Goal: Contribute content: Add original content to the website for others to see

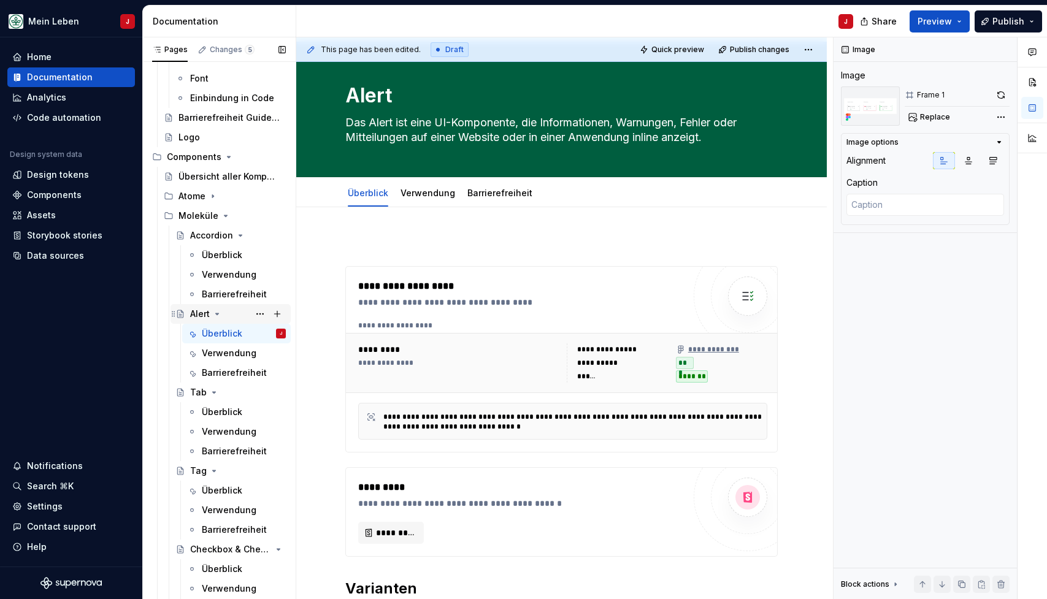
scroll to position [253, 0]
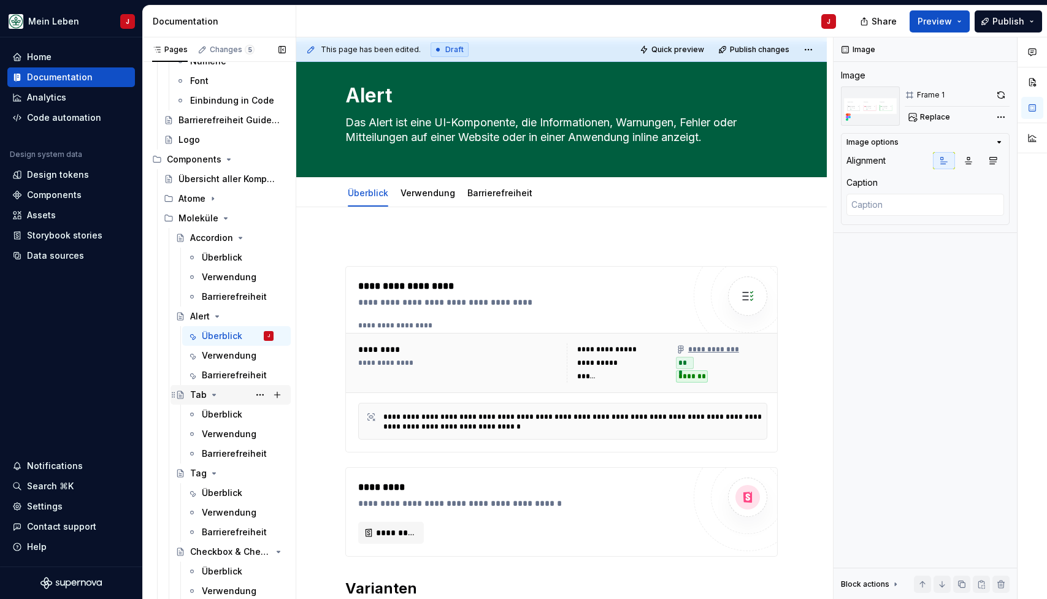
click at [246, 397] on div "Tab" at bounding box center [238, 394] width 96 height 17
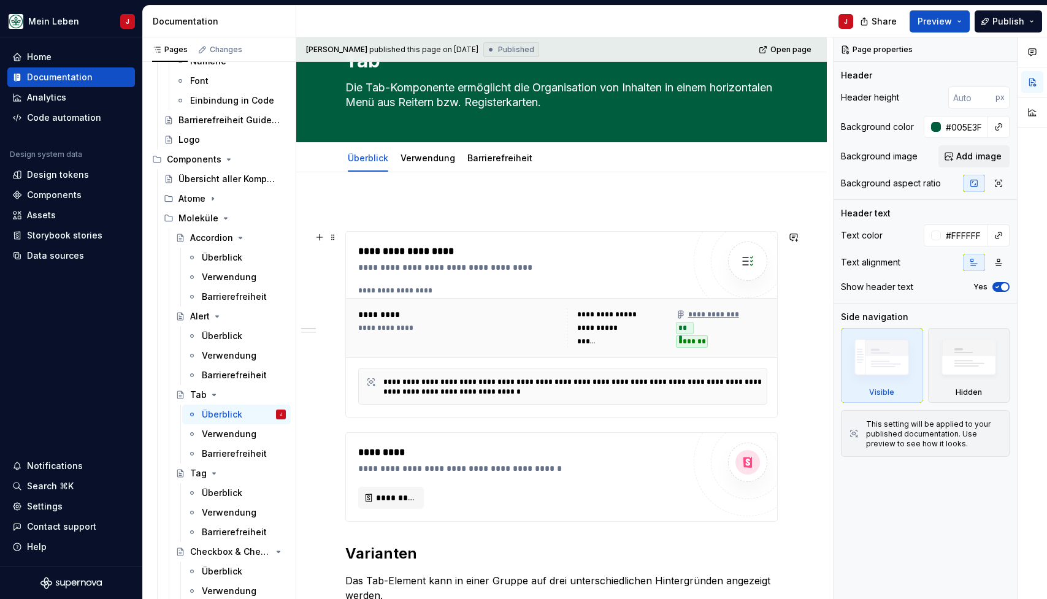
scroll to position [62, 0]
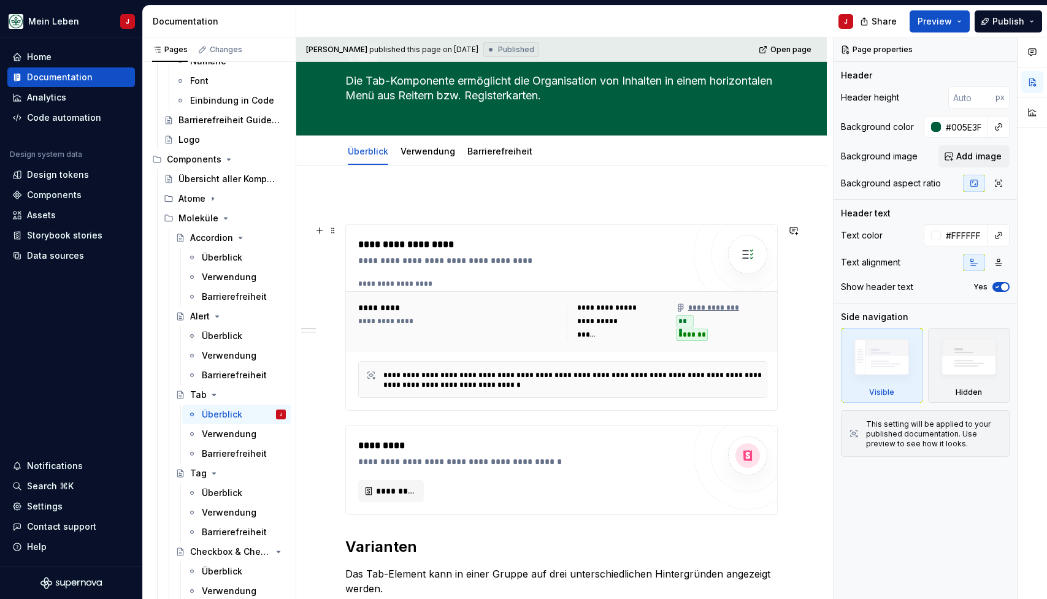
click at [466, 329] on div "**********" at bounding box center [458, 321] width 201 height 39
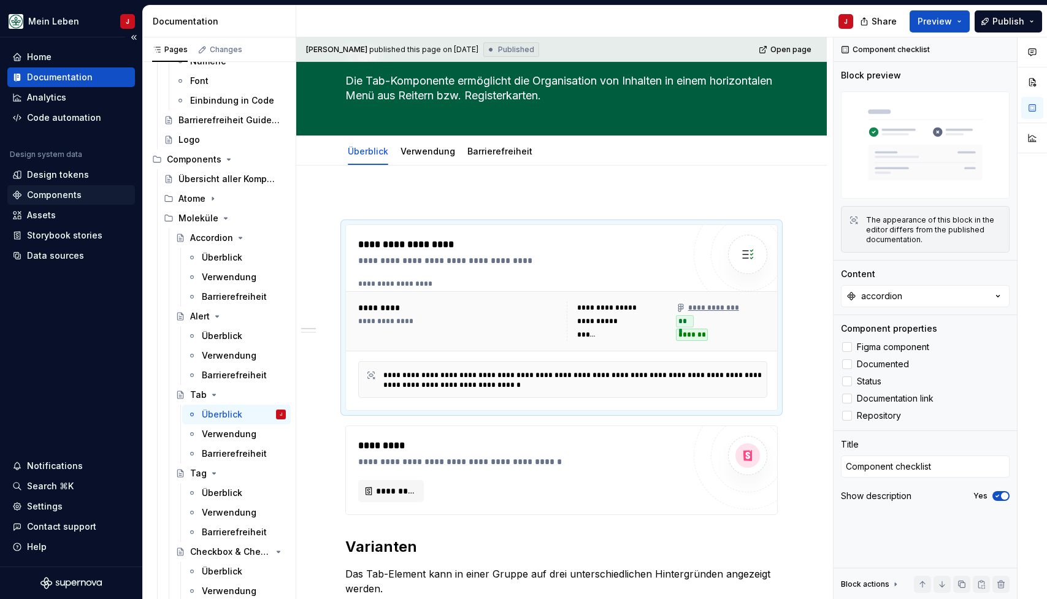
click at [66, 193] on div "Components" at bounding box center [54, 195] width 55 height 12
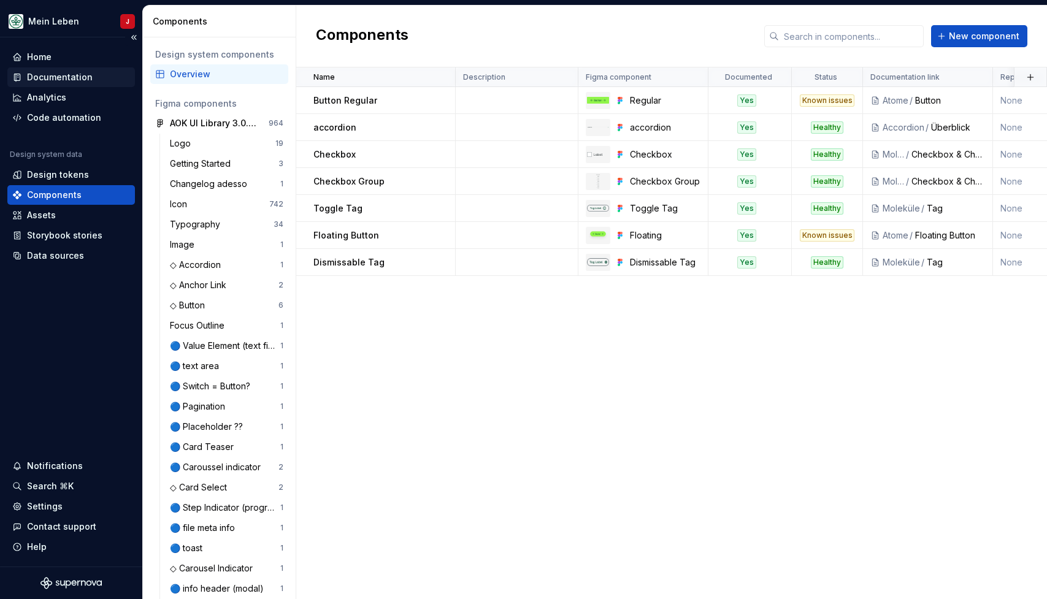
click at [55, 72] on div "Documentation" at bounding box center [60, 77] width 66 height 12
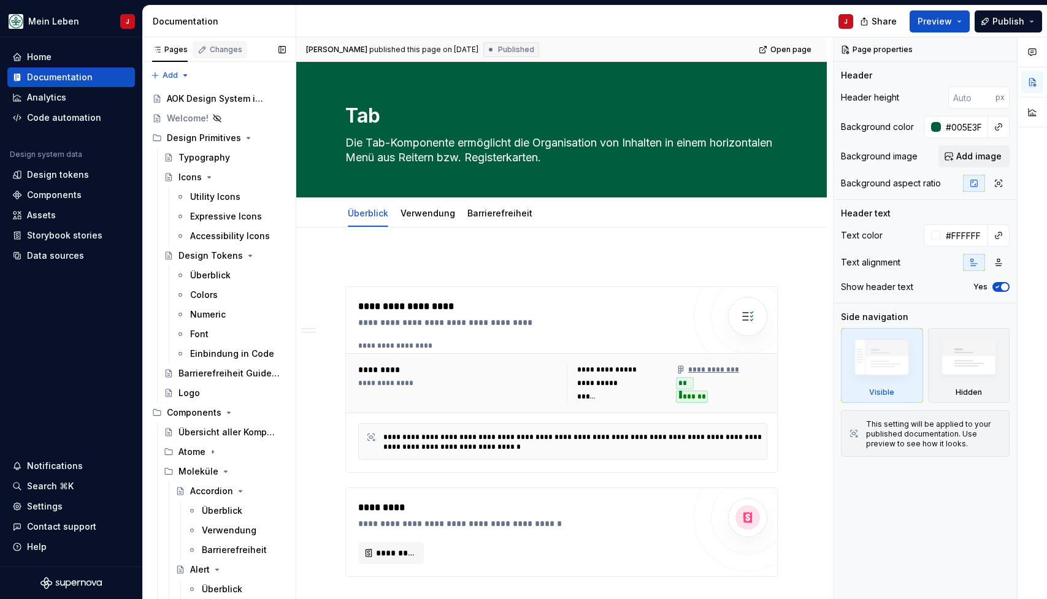
click at [232, 55] on div "Changes" at bounding box center [220, 49] width 55 height 17
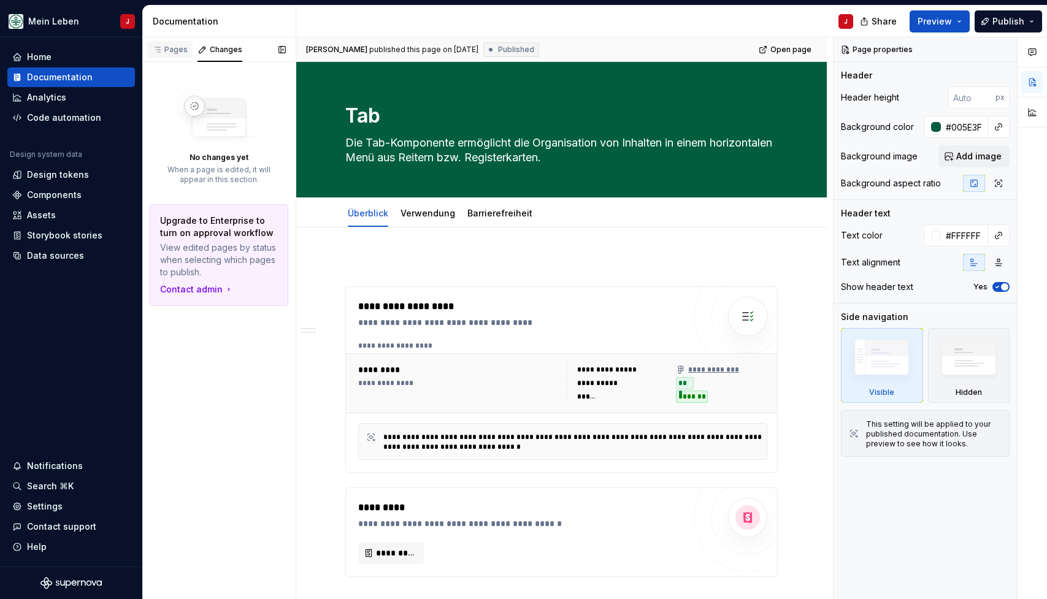
click at [167, 47] on div "Pages" at bounding box center [170, 50] width 36 height 10
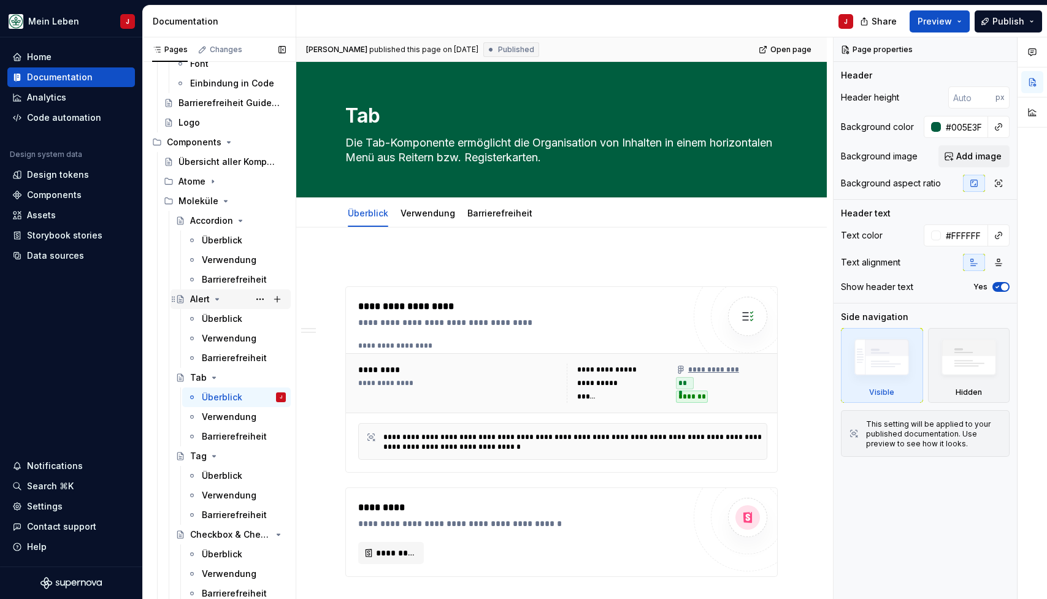
scroll to position [276, 0]
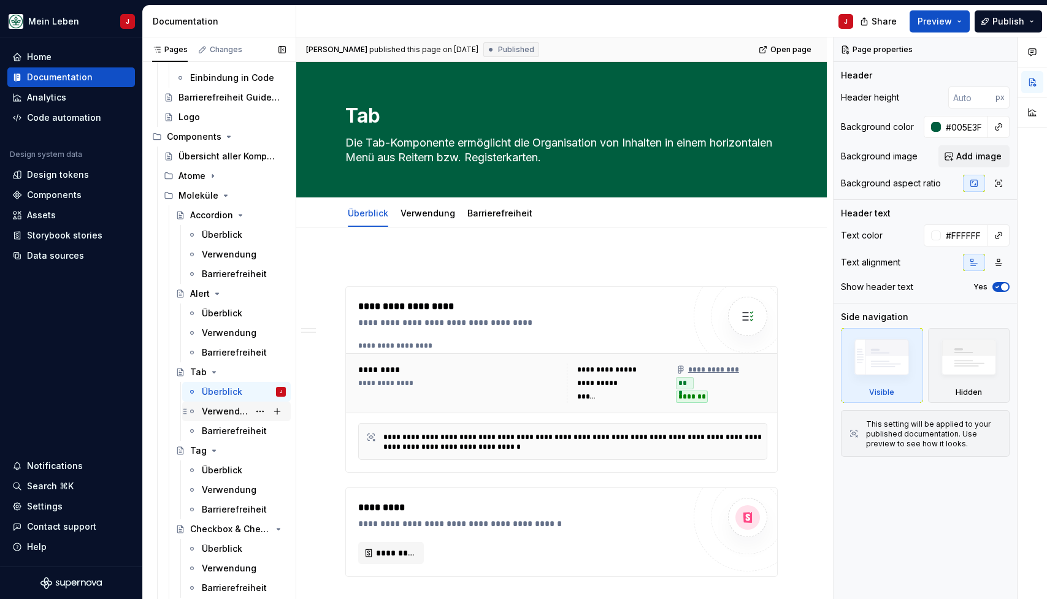
click at [234, 412] on div "Verwendung" at bounding box center [225, 411] width 47 height 12
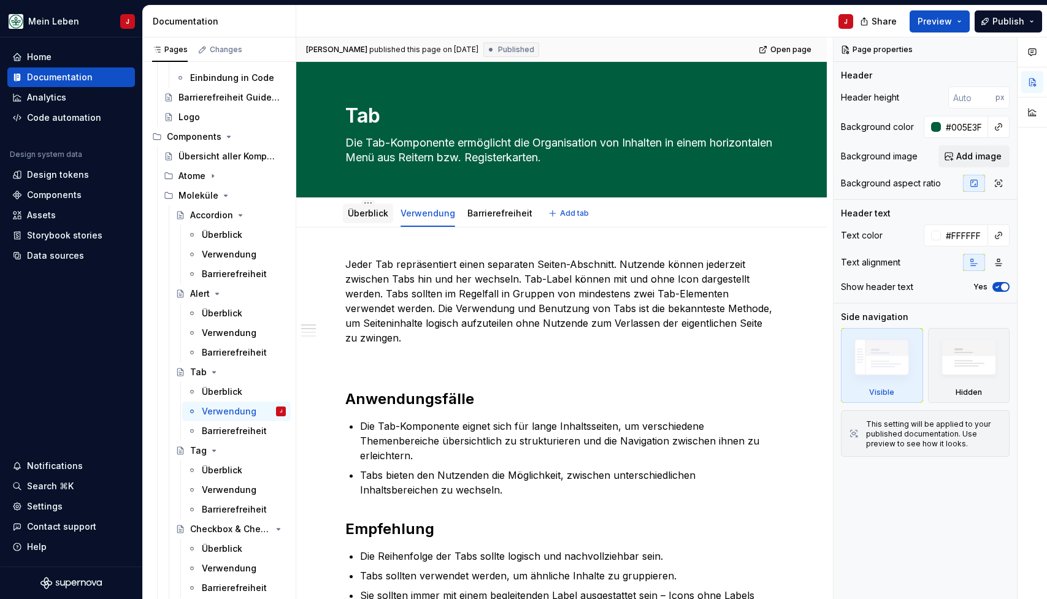
click at [374, 211] on link "Überblick" at bounding box center [368, 213] width 40 height 10
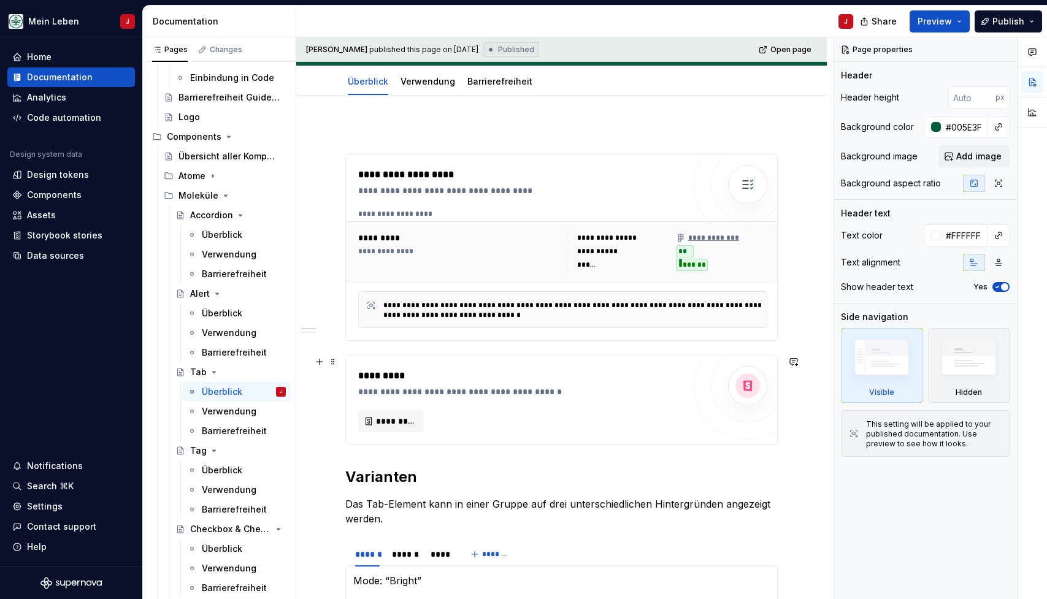
scroll to position [141, 0]
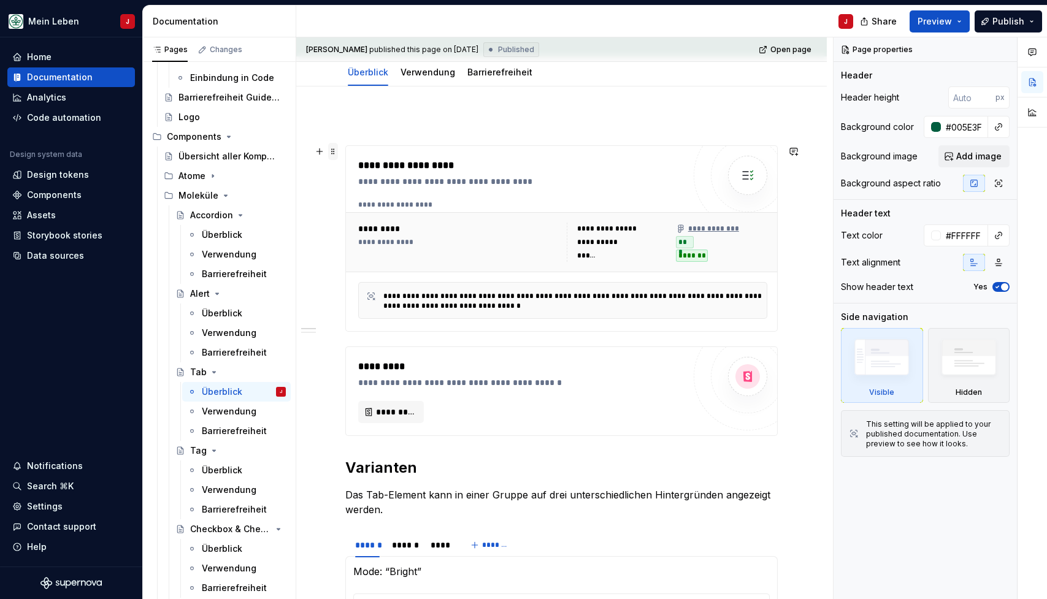
click at [332, 152] on span at bounding box center [333, 151] width 10 height 17
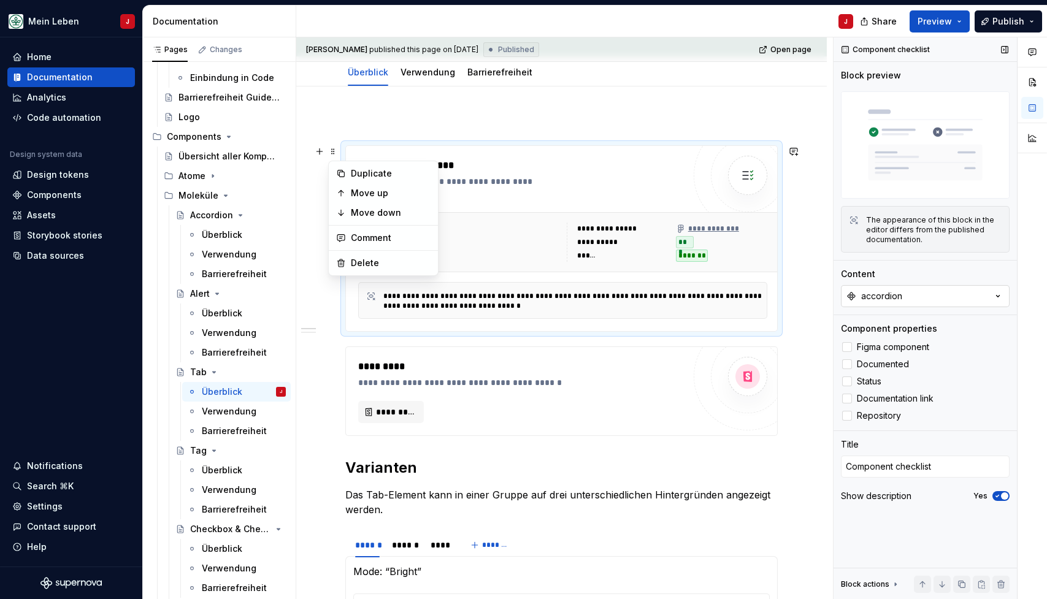
type textarea "*"
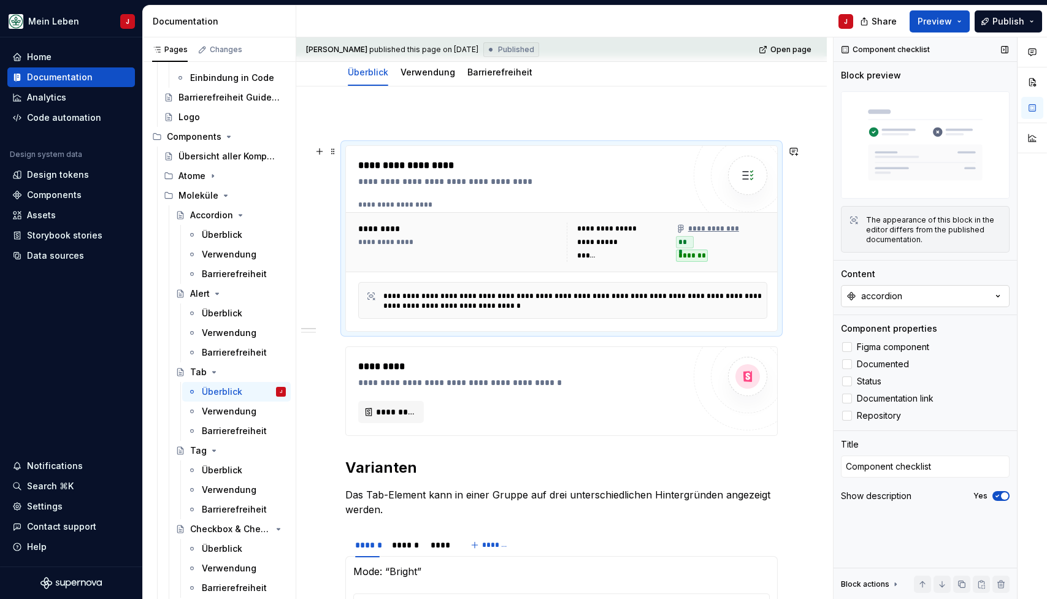
click at [894, 301] on div "accordion" at bounding box center [881, 296] width 41 height 12
type input "t"
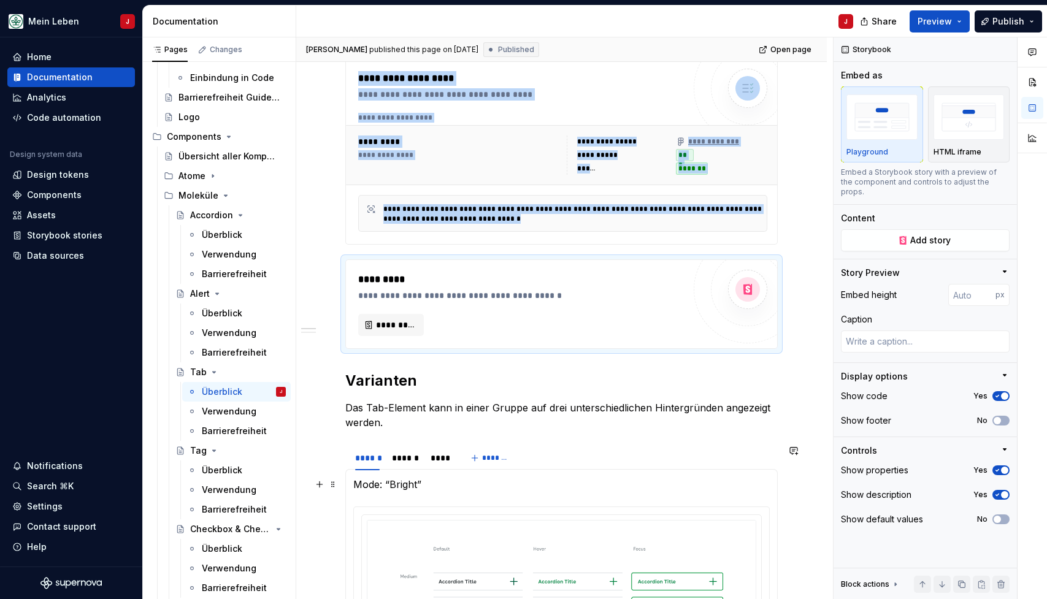
scroll to position [468, 0]
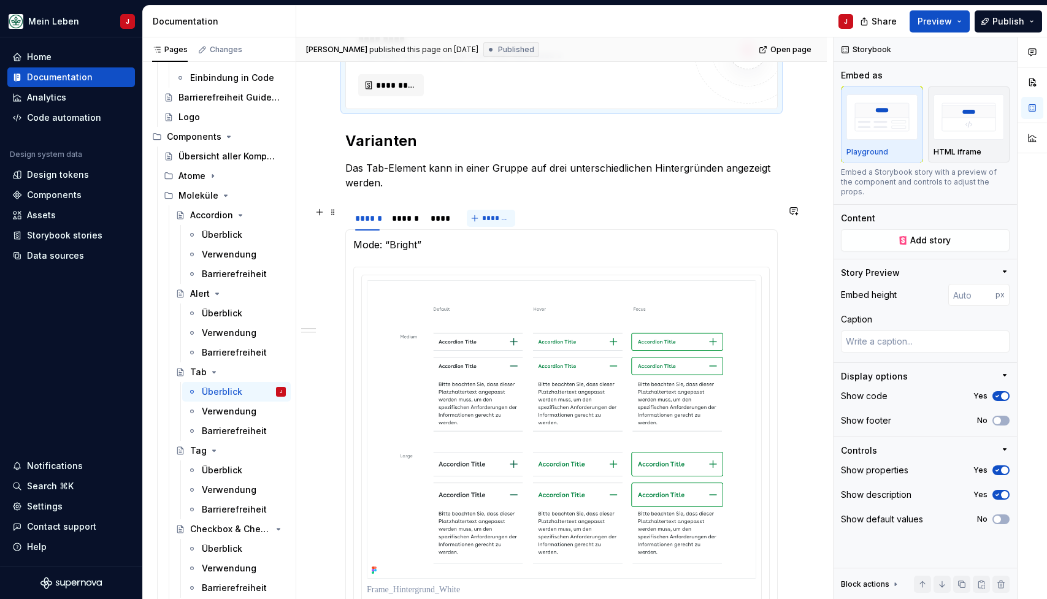
click at [513, 225] on button "*******" at bounding box center [491, 218] width 48 height 17
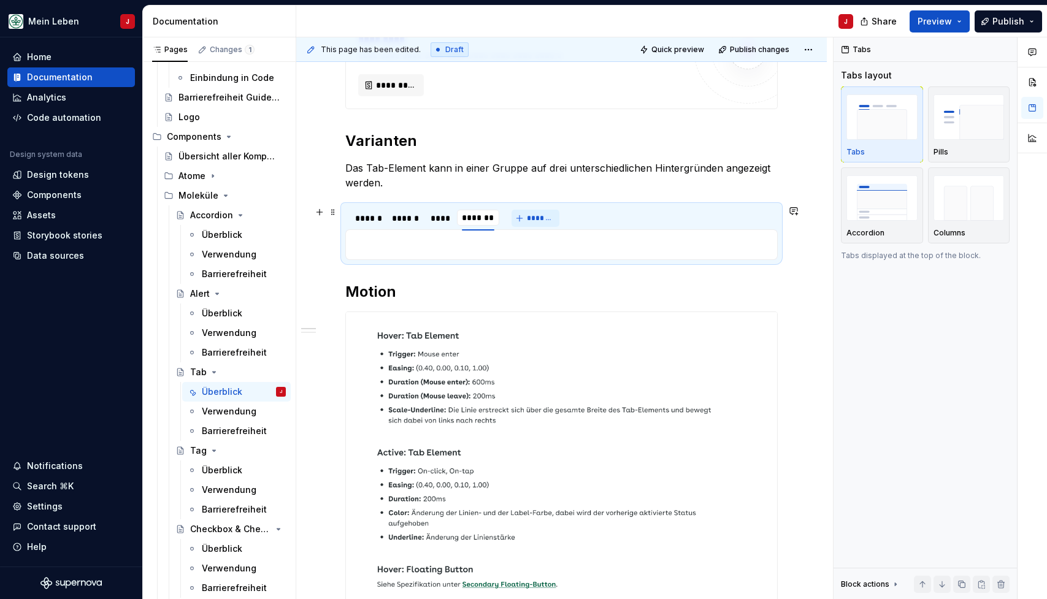
scroll to position [0, 1]
click at [542, 185] on p "Das Tab-Element kann in einer Gruppe auf drei unterschiedlichen Hintergründen a…" at bounding box center [561, 175] width 432 height 29
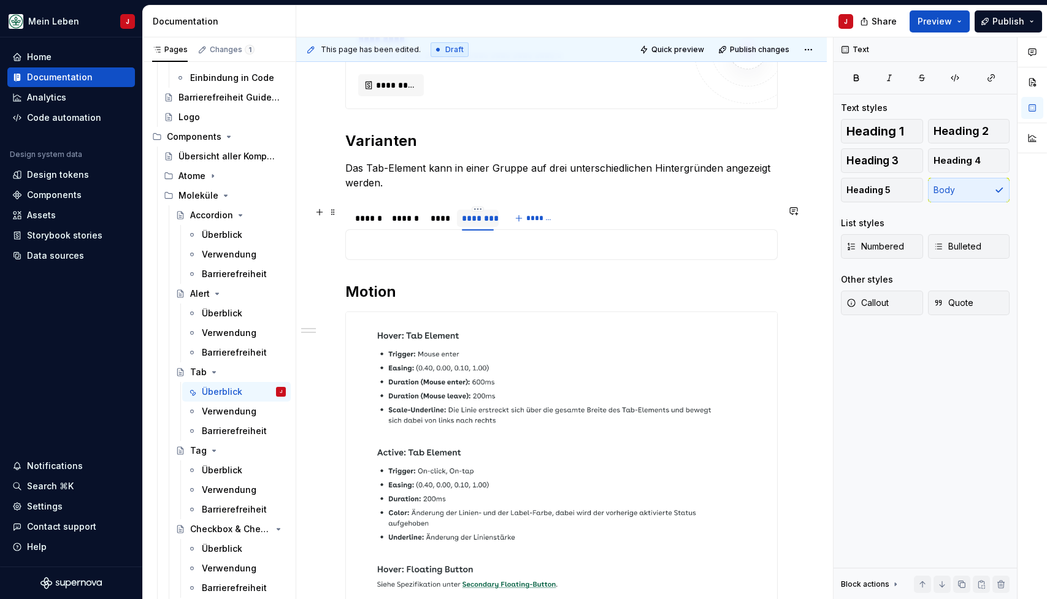
click at [479, 213] on div "********" at bounding box center [478, 218] width 32 height 12
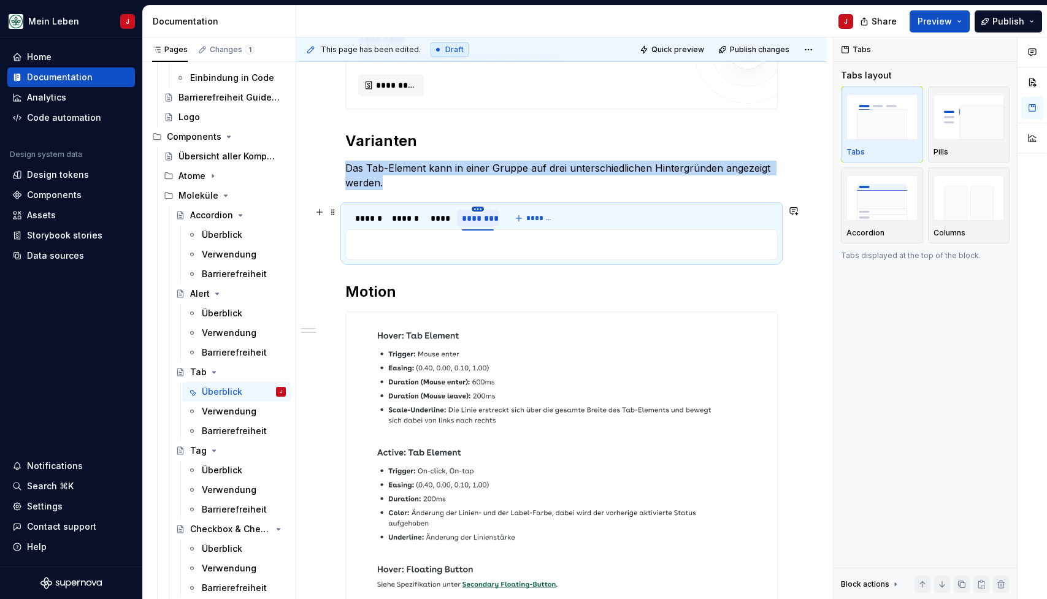
click at [477, 211] on html "Mein Leben J Home Documentation Analytics Code automation Design system data De…" at bounding box center [523, 299] width 1047 height 599
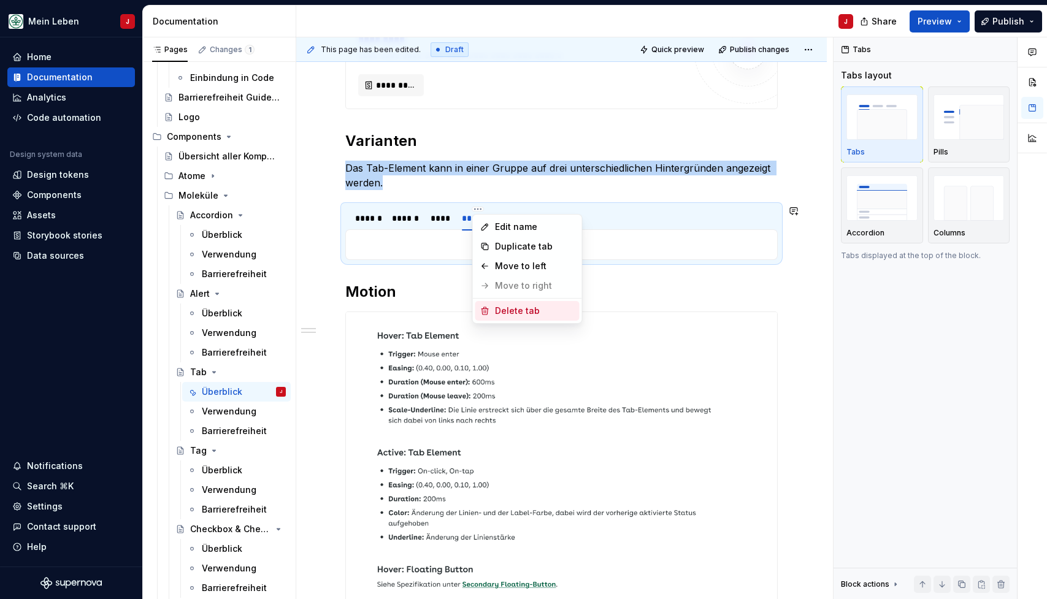
click at [519, 315] on div "Delete tab" at bounding box center [535, 311] width 80 height 12
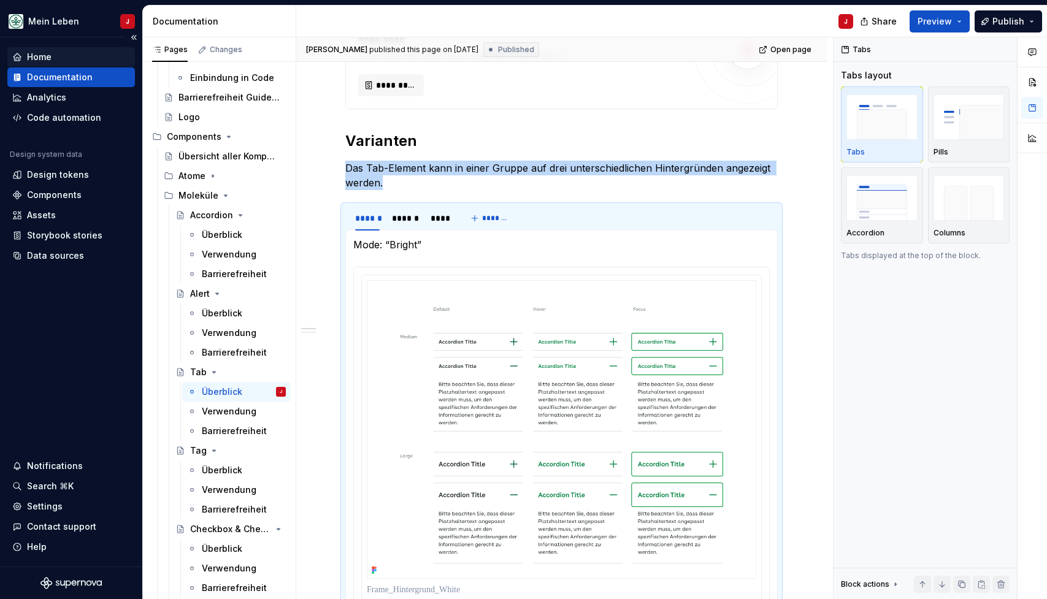
click at [48, 57] on div "Home" at bounding box center [39, 57] width 25 height 12
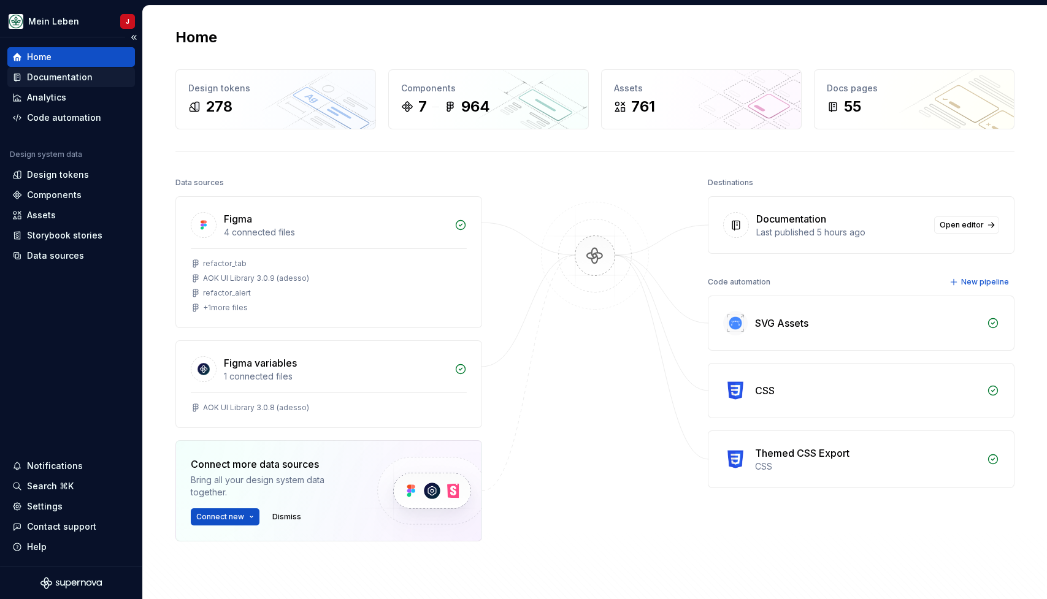
click at [66, 77] on div "Documentation" at bounding box center [60, 77] width 66 height 12
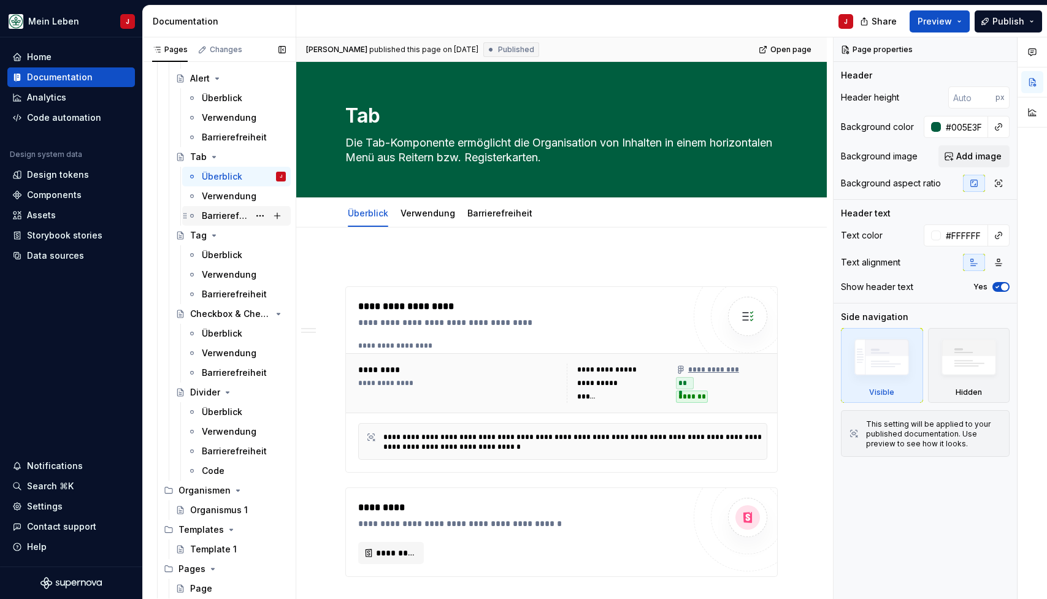
scroll to position [478, 0]
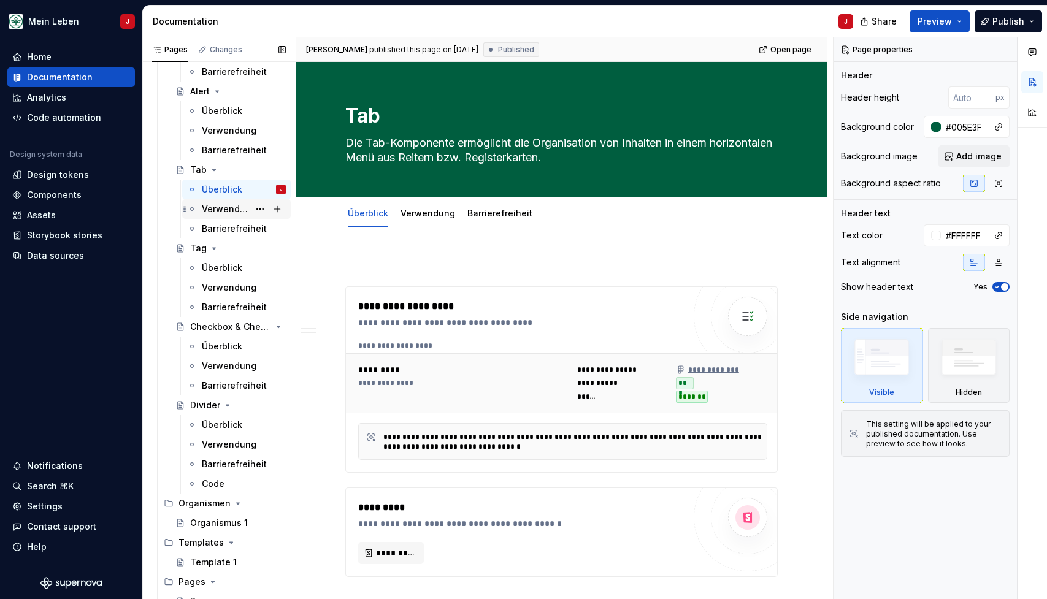
click at [223, 202] on div "Verwendung" at bounding box center [244, 209] width 84 height 17
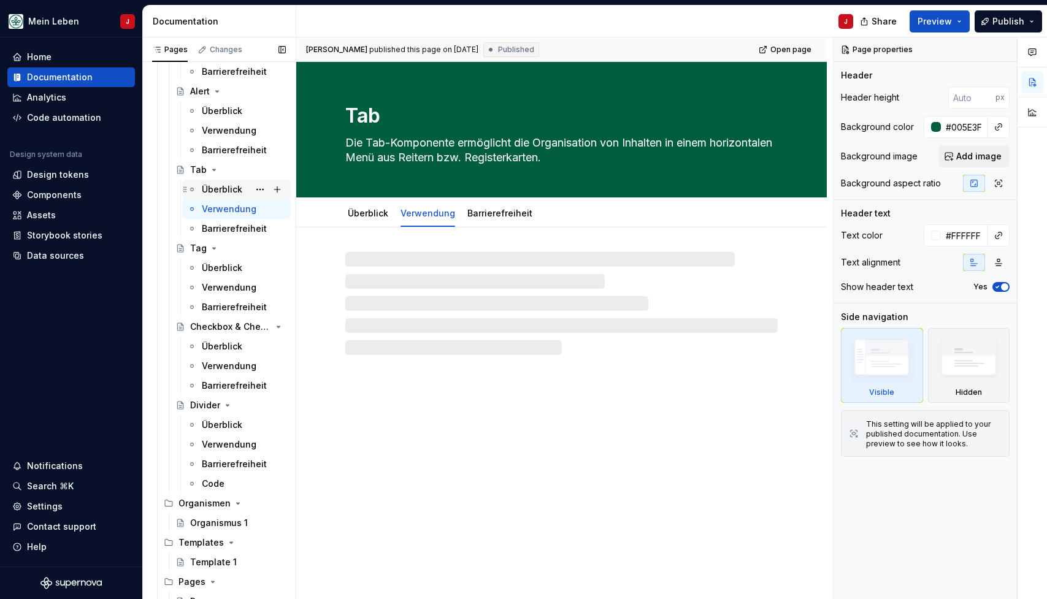
click at [233, 182] on div "Überblick J" at bounding box center [244, 189] width 84 height 17
click at [206, 172] on div "Tab" at bounding box center [238, 169] width 96 height 17
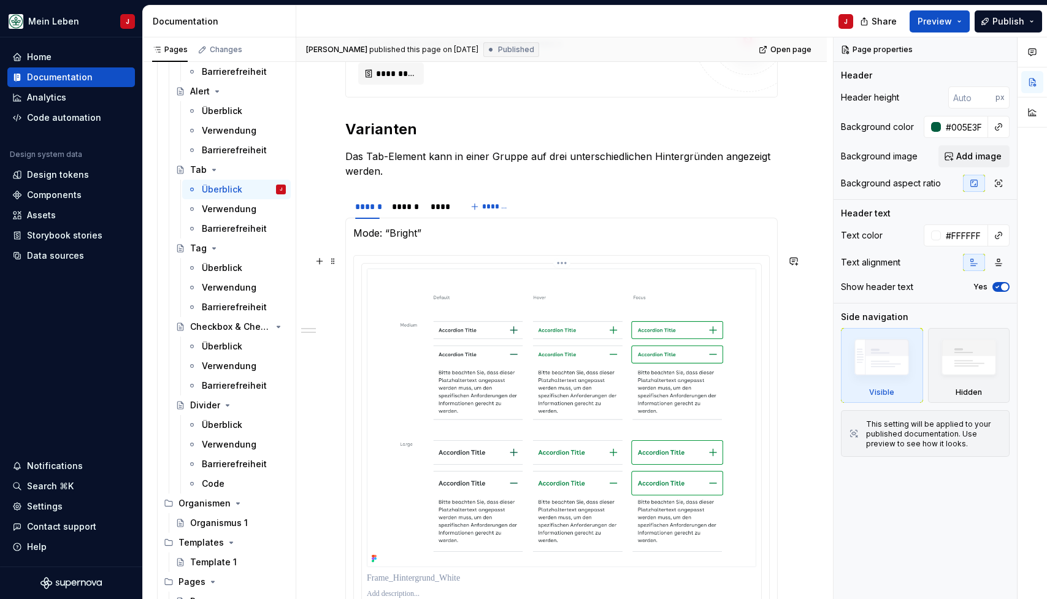
scroll to position [429, 0]
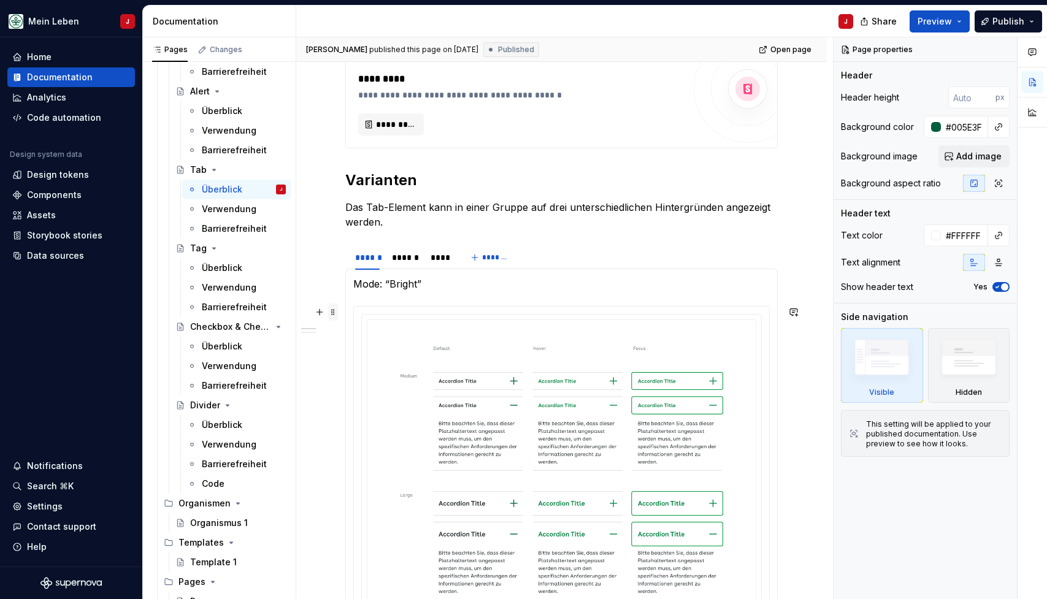
click at [331, 313] on span at bounding box center [333, 312] width 10 height 17
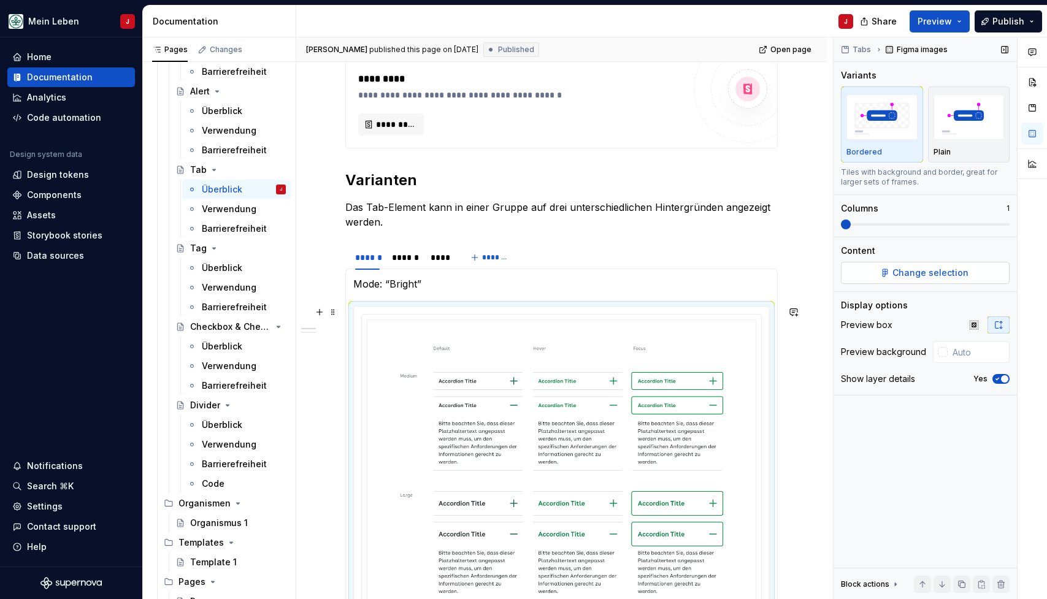
click at [916, 266] on button "Change selection" at bounding box center [925, 273] width 169 height 22
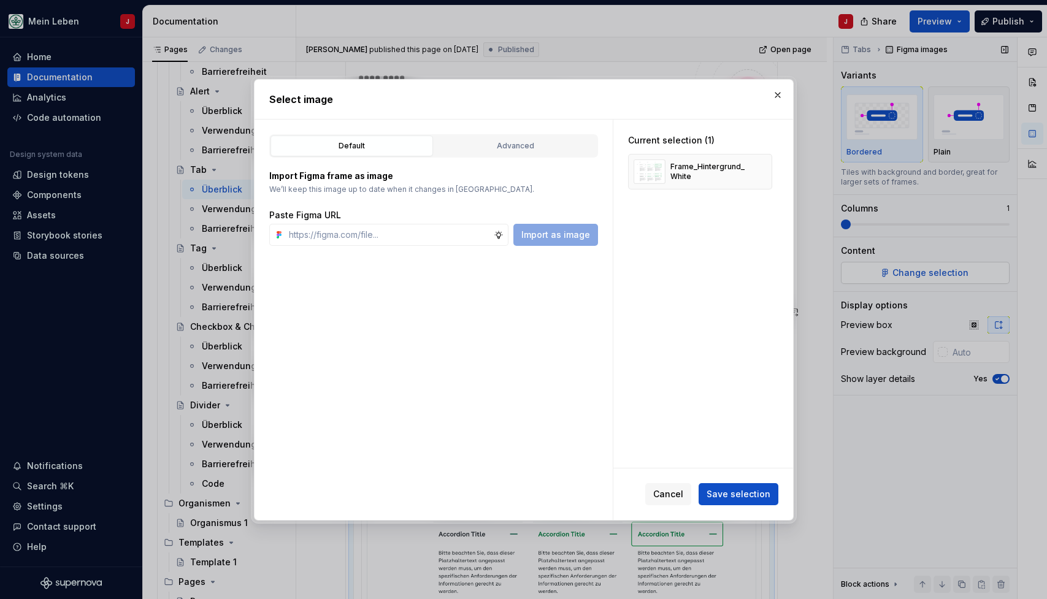
scroll to position [499, 0]
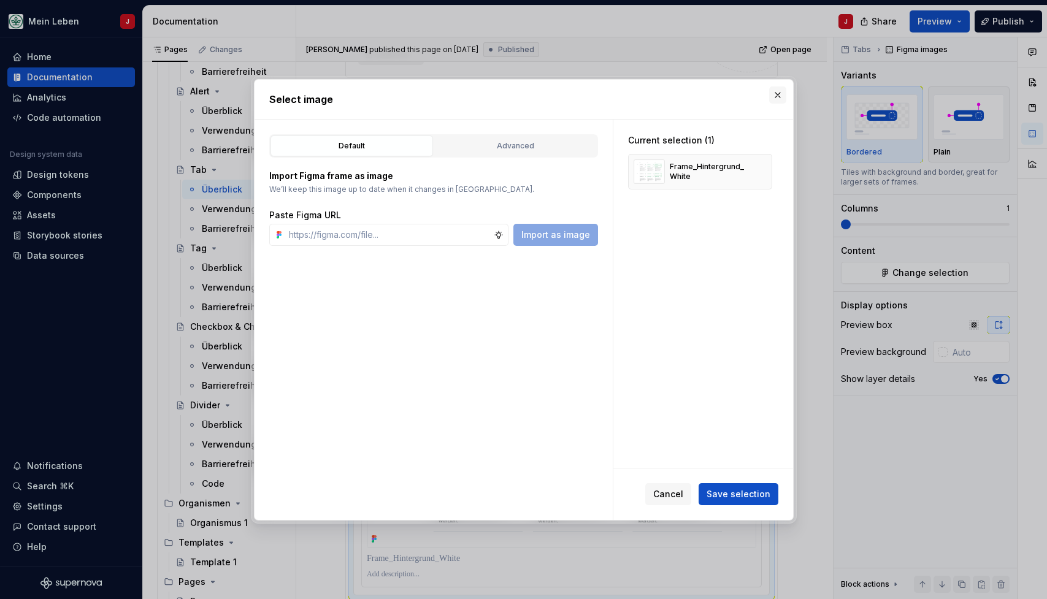
click at [782, 90] on button "button" at bounding box center [777, 94] width 17 height 17
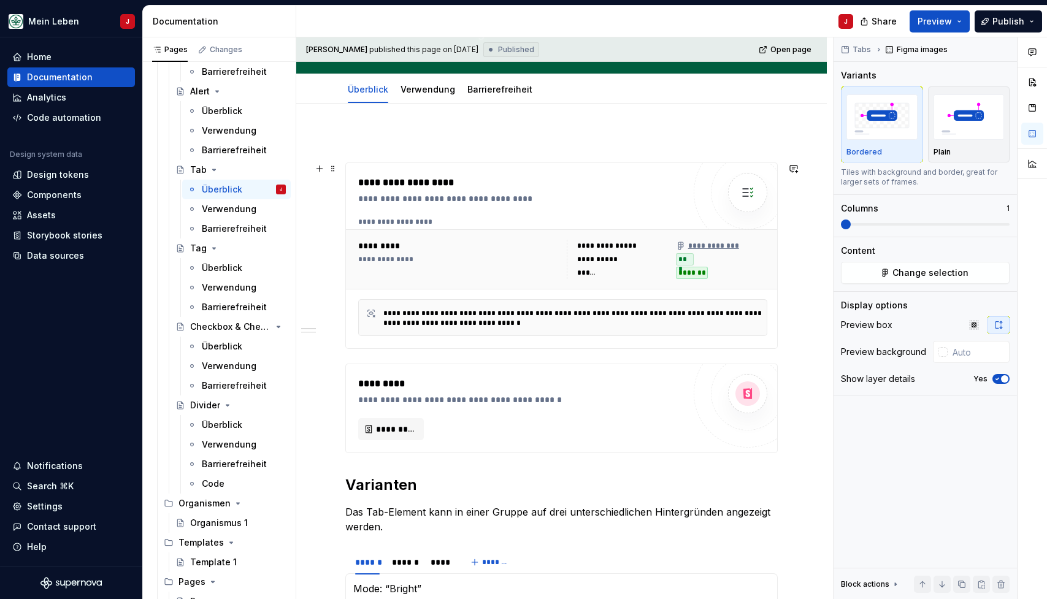
scroll to position [125, 0]
click at [685, 198] on div "**********" at bounding box center [524, 197] width 332 height 12
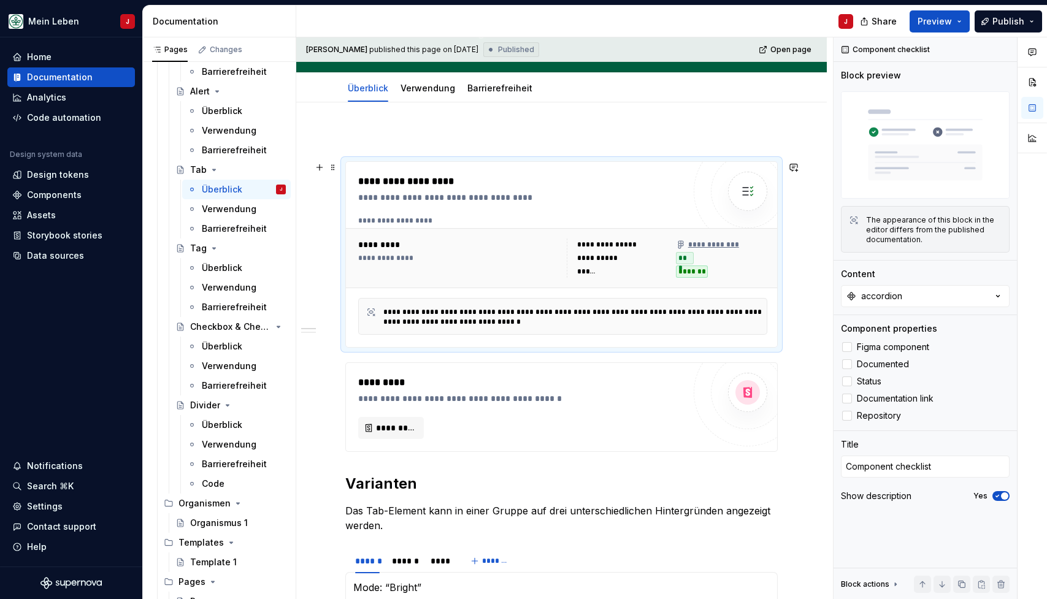
click at [571, 211] on div "**********" at bounding box center [521, 254] width 326 height 161
type textarea "*"
click at [948, 279] on div "Content" at bounding box center [925, 274] width 169 height 12
click at [939, 294] on button "accordion" at bounding box center [925, 296] width 169 height 22
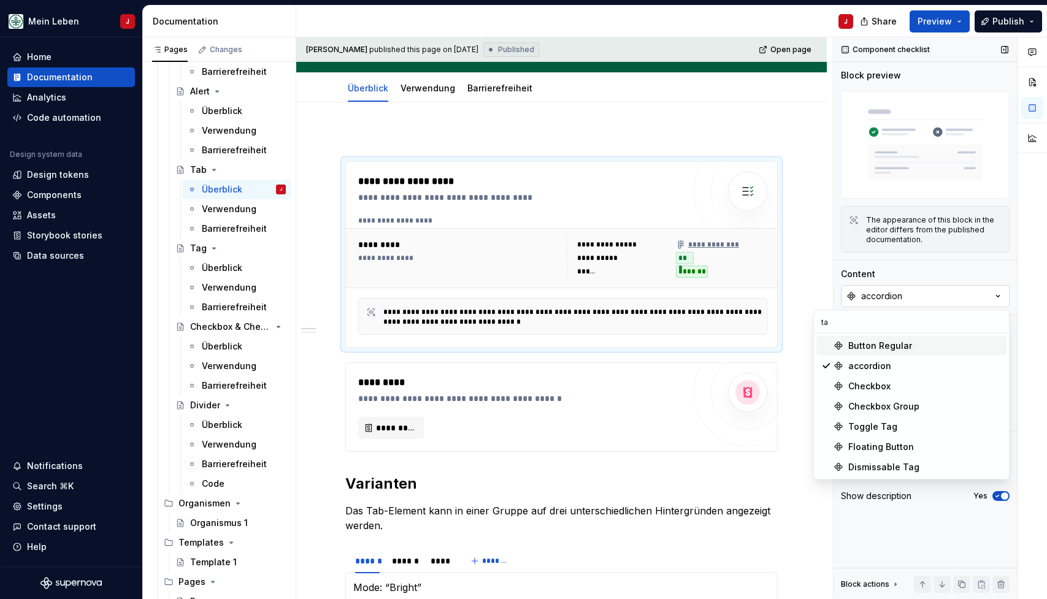
type input "t"
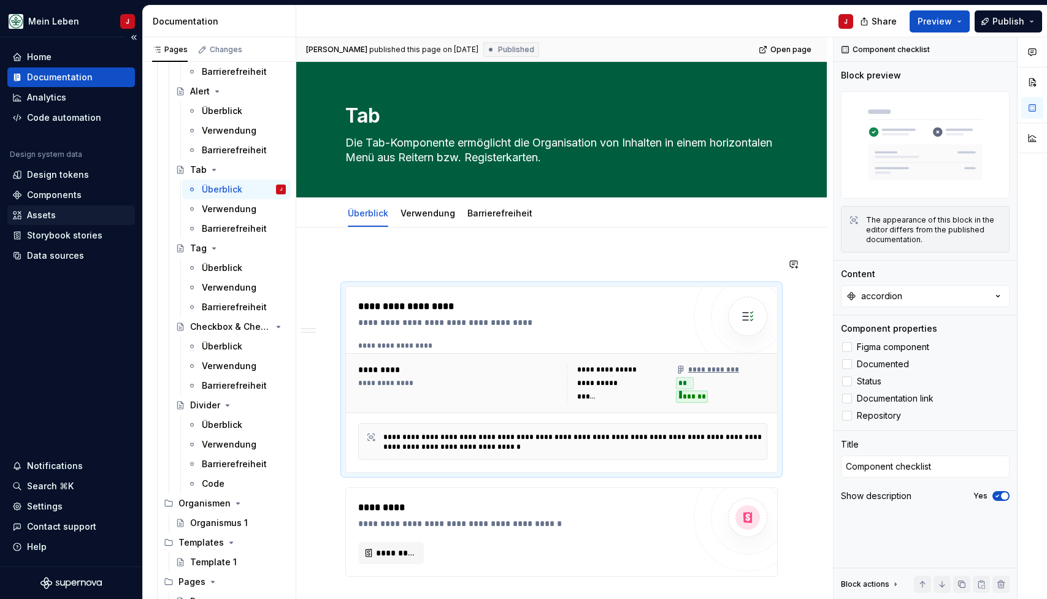
scroll to position [0, 0]
click at [62, 199] on div "Components" at bounding box center [54, 195] width 55 height 12
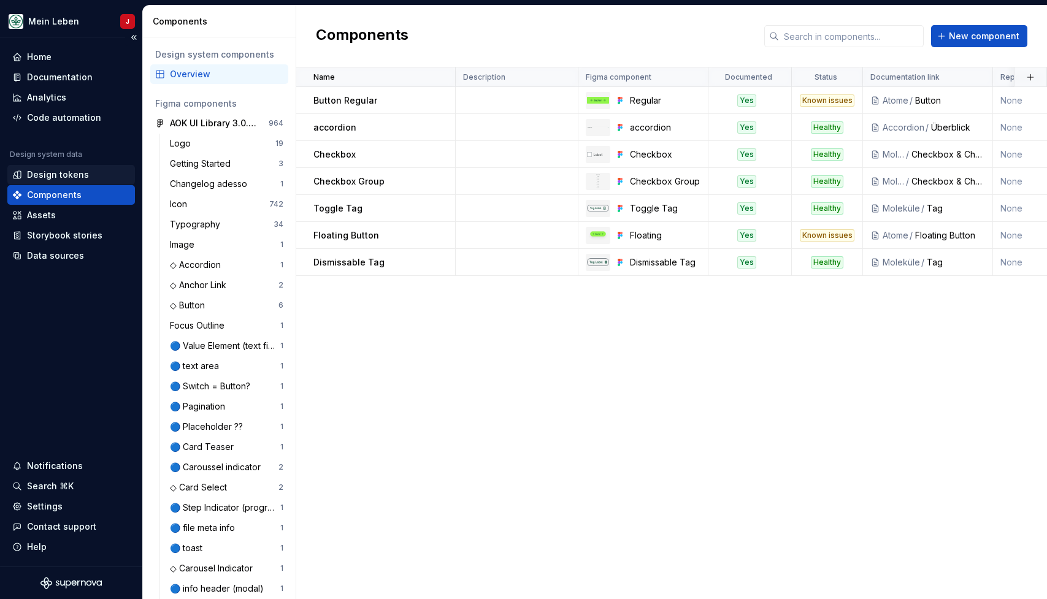
click at [95, 179] on div "Design tokens" at bounding box center [71, 175] width 118 height 12
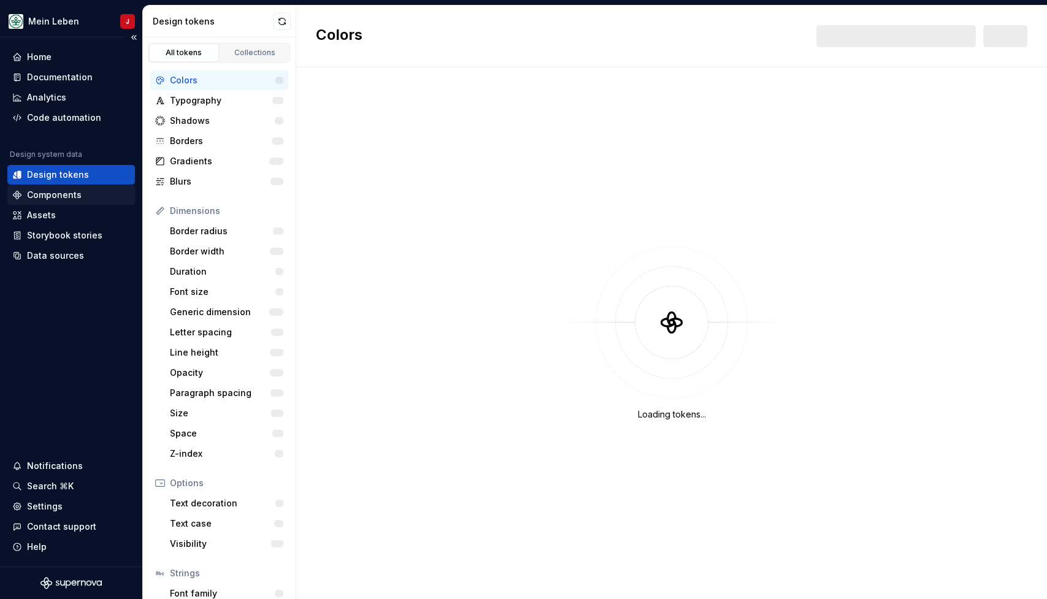
click at [65, 195] on div "Components" at bounding box center [54, 195] width 55 height 12
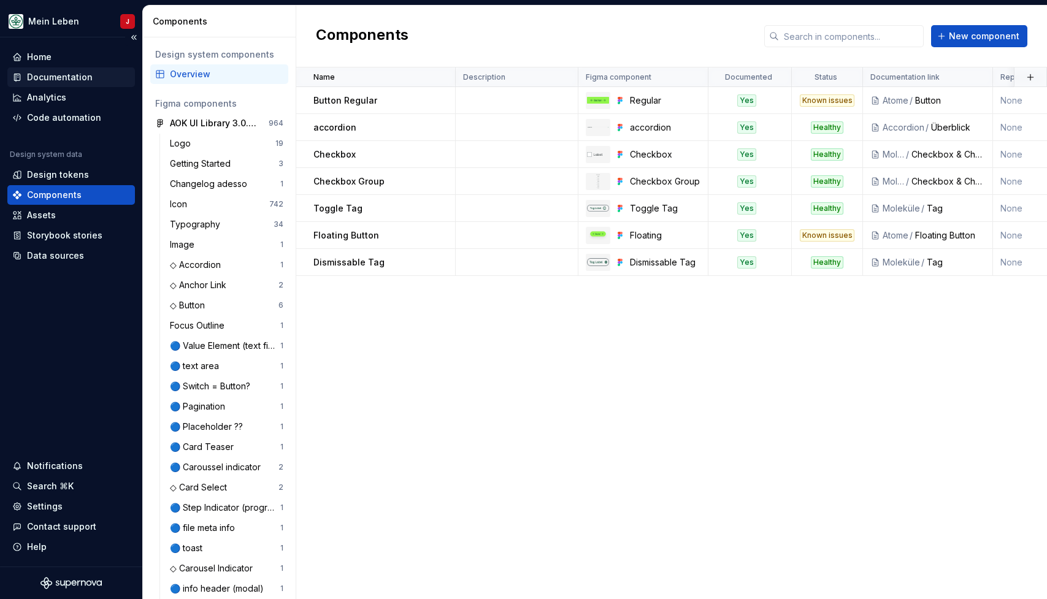
click at [66, 76] on div "Documentation" at bounding box center [60, 77] width 66 height 12
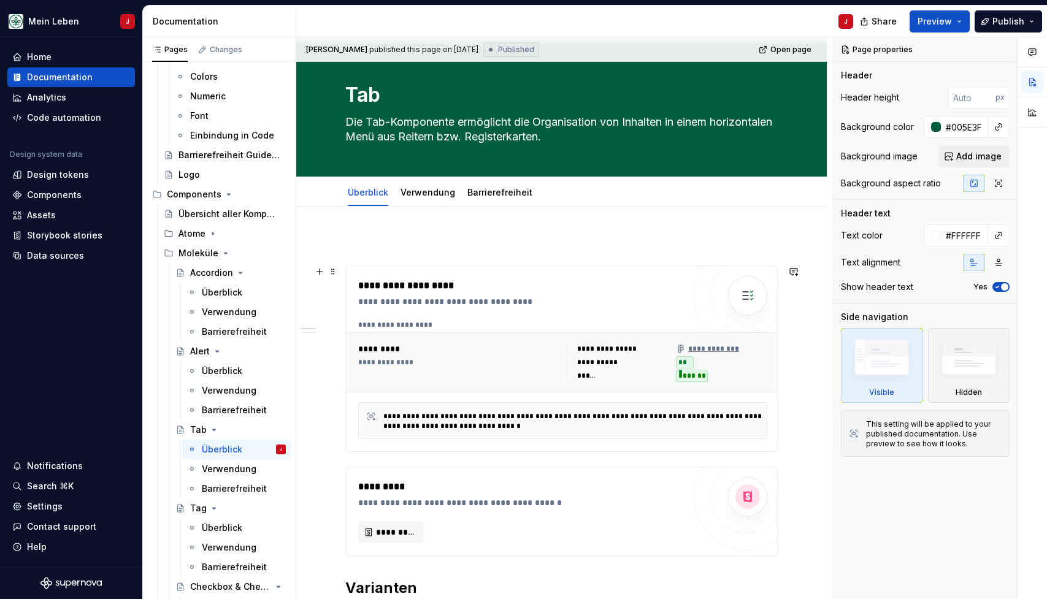
scroll to position [26, 0]
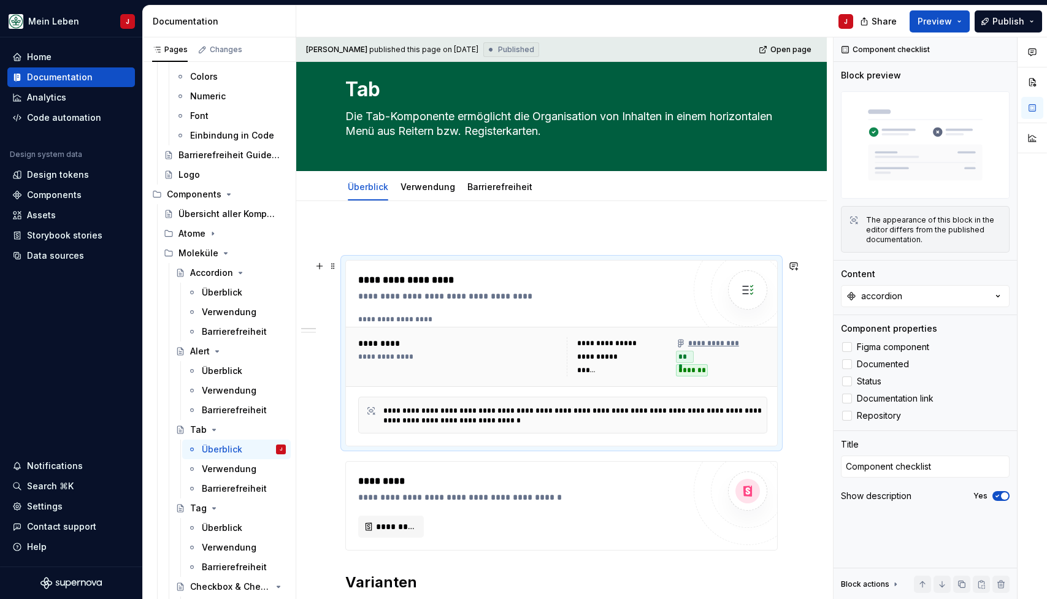
click at [432, 316] on div "**********" at bounding box center [565, 320] width 415 height 10
type textarea "*"
click at [943, 299] on button "accordion" at bounding box center [925, 296] width 169 height 22
type input "t"
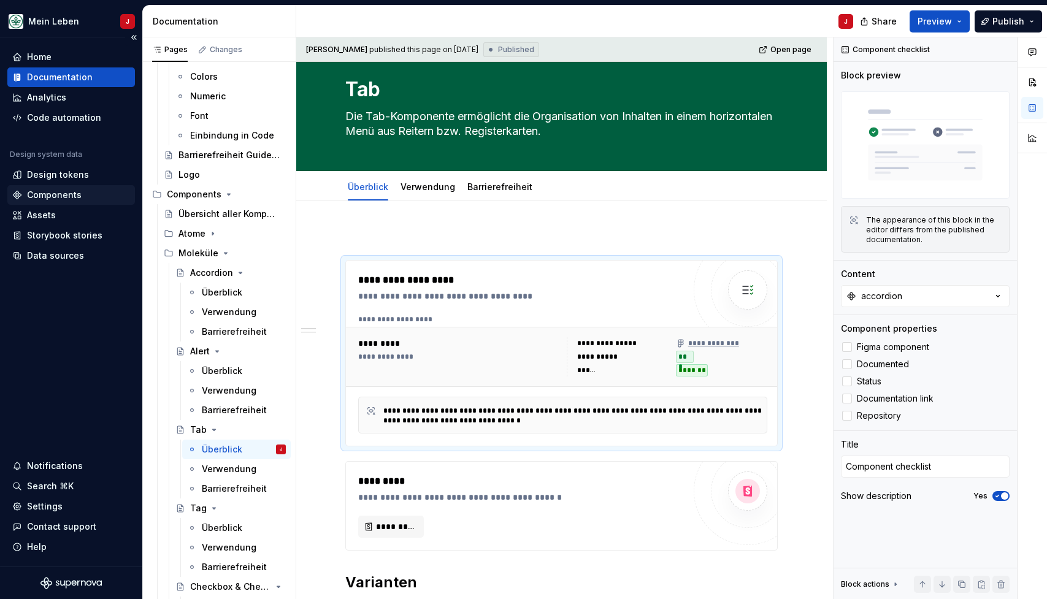
click at [64, 191] on div "Components" at bounding box center [54, 195] width 55 height 12
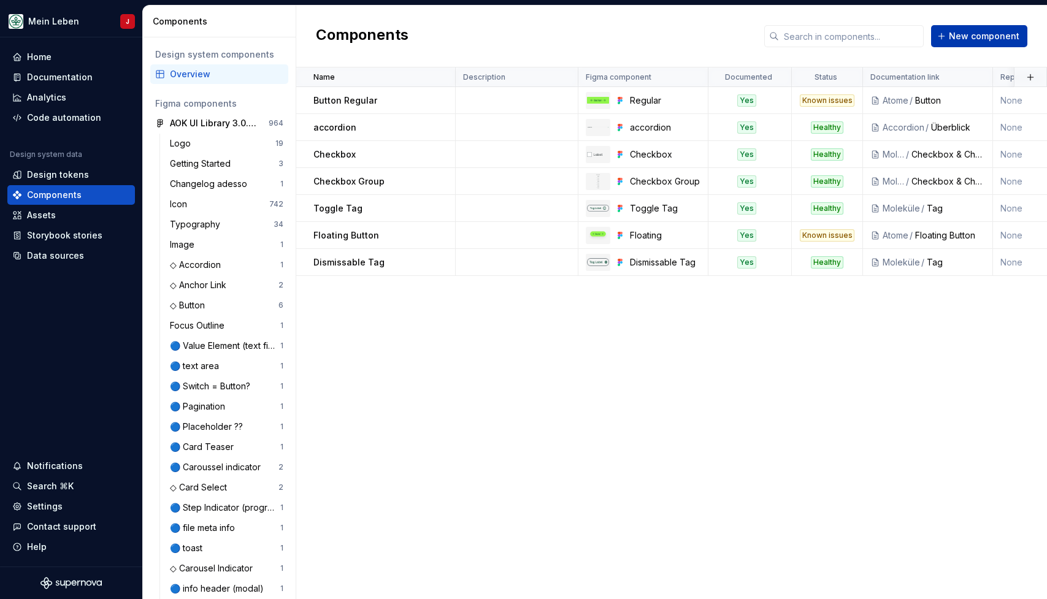
click at [968, 43] on button "New component" at bounding box center [979, 36] width 96 height 22
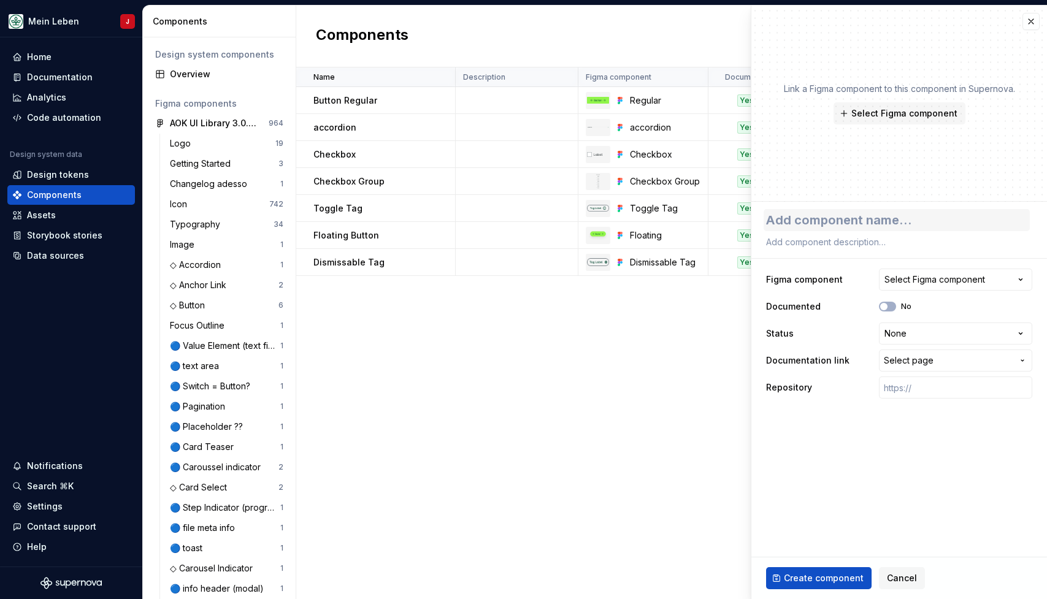
click at [852, 212] on textarea at bounding box center [897, 220] width 266 height 22
type textarea "*"
type textarea "t"
type textarea "*"
type textarea "ta"
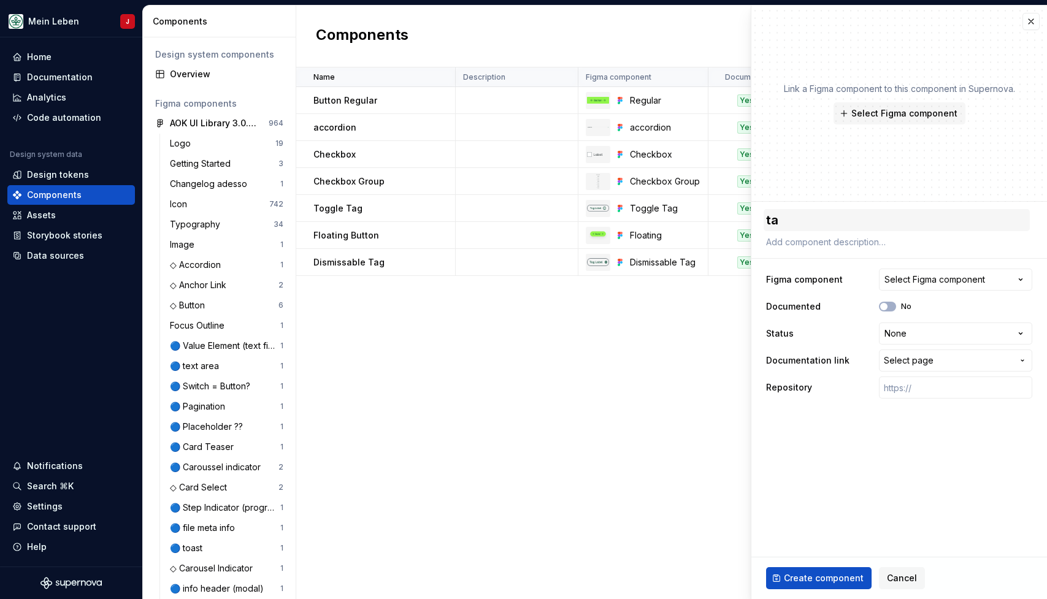
type textarea "*"
type textarea "tab"
click at [772, 223] on textarea "tab" at bounding box center [897, 220] width 266 height 22
type textarea "*"
type textarea "ab"
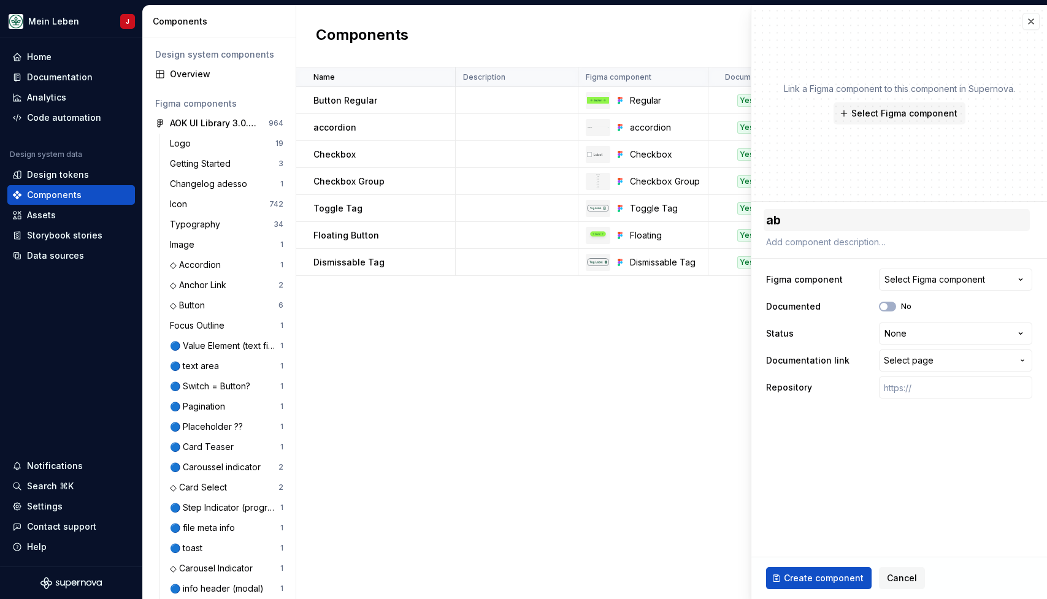
type textarea "*"
type textarea "Tab"
click at [931, 113] on span "Select Figma component" at bounding box center [904, 113] width 106 height 12
type textarea "*"
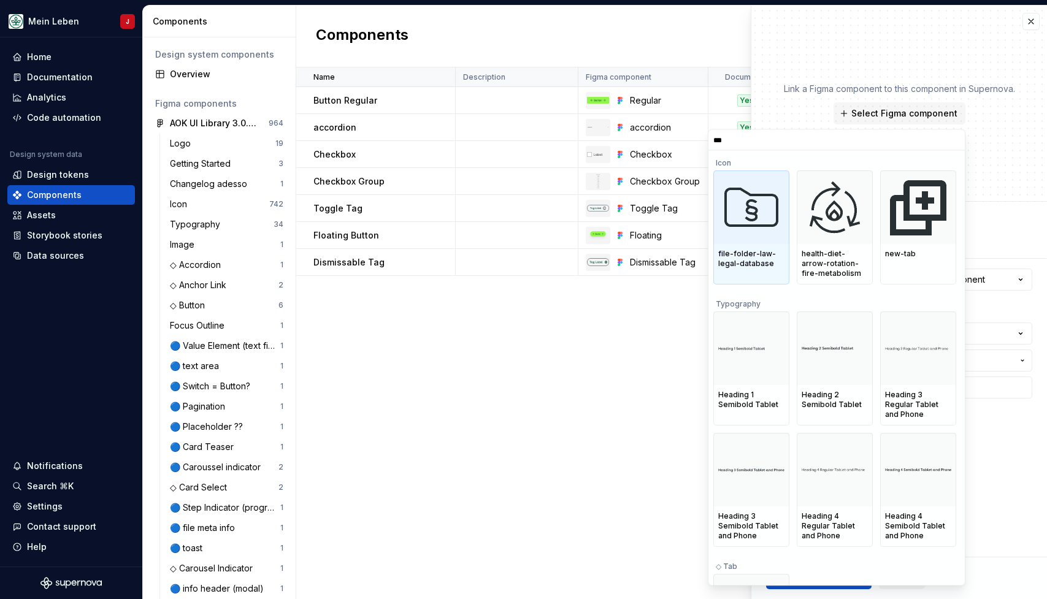
type input "***"
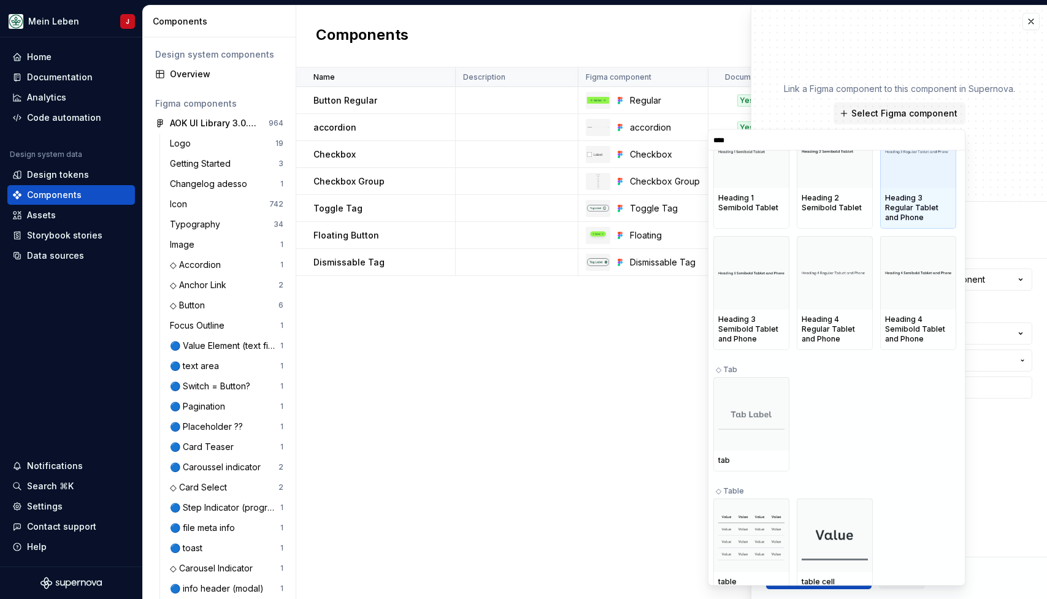
scroll to position [188, 0]
type textarea "*"
click at [952, 139] on input "***" at bounding box center [837, 140] width 256 height 10
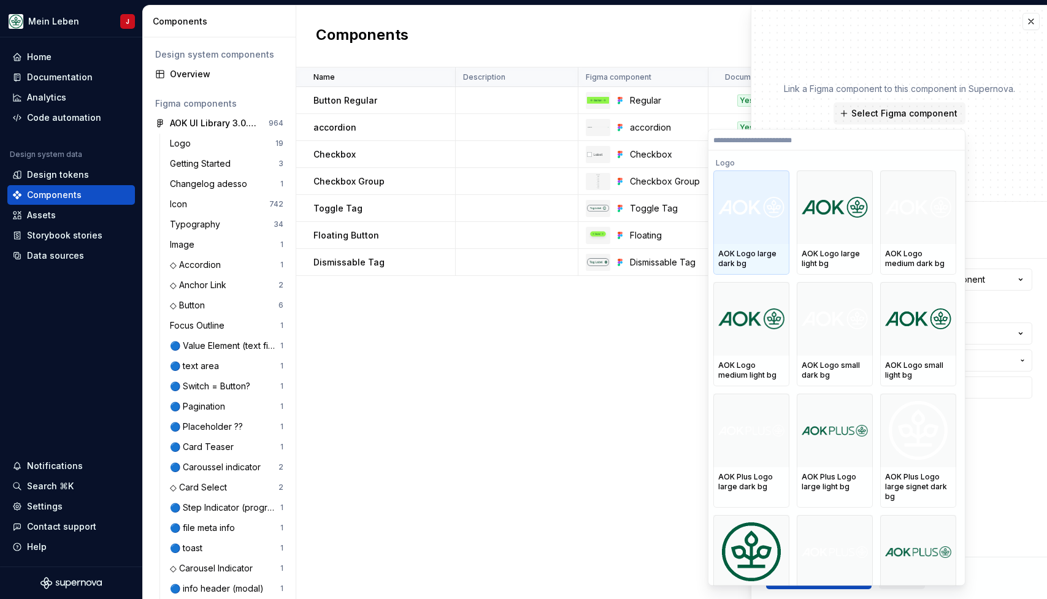
click at [991, 152] on div "Link a Figma component to this component in Supernova. Select Figma component" at bounding box center [899, 104] width 296 height 196
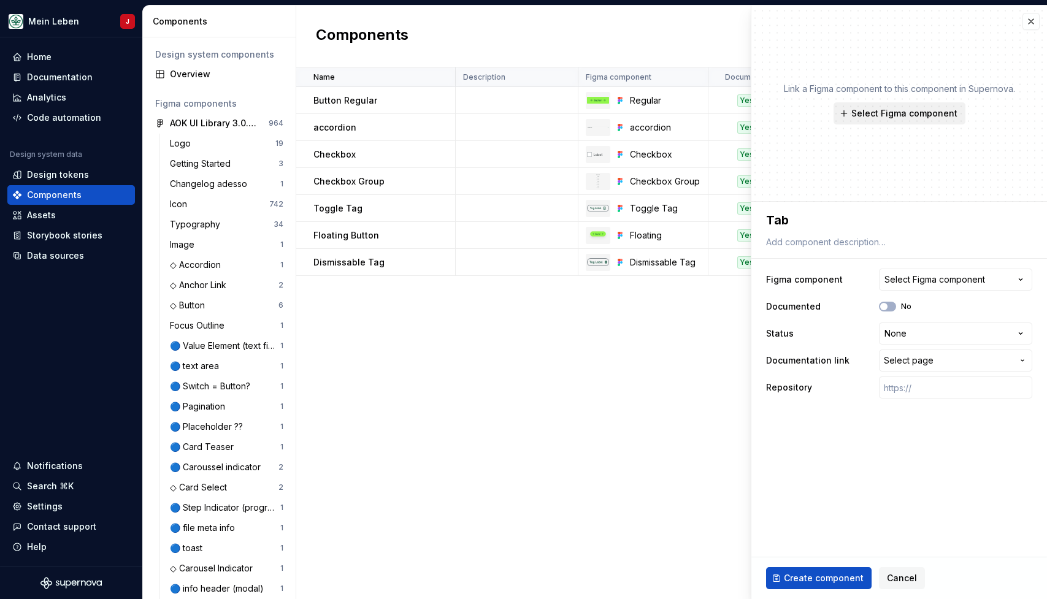
click at [897, 117] on span "Select Figma component" at bounding box center [904, 113] width 106 height 12
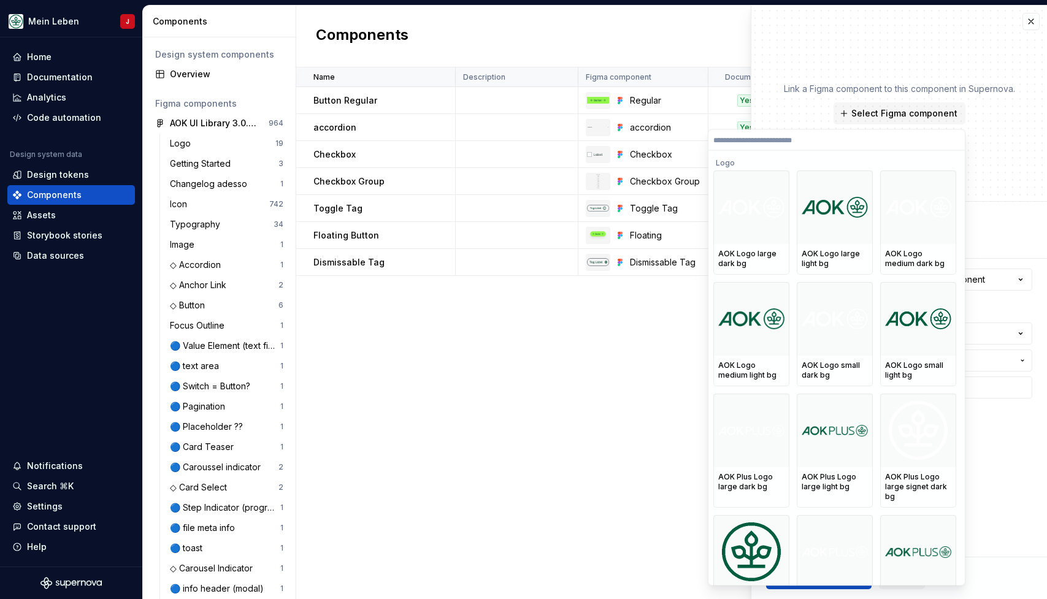
type textarea "*"
click at [1002, 170] on div "Link a Figma component to this component in Supernova. Select Figma component" at bounding box center [899, 104] width 296 height 196
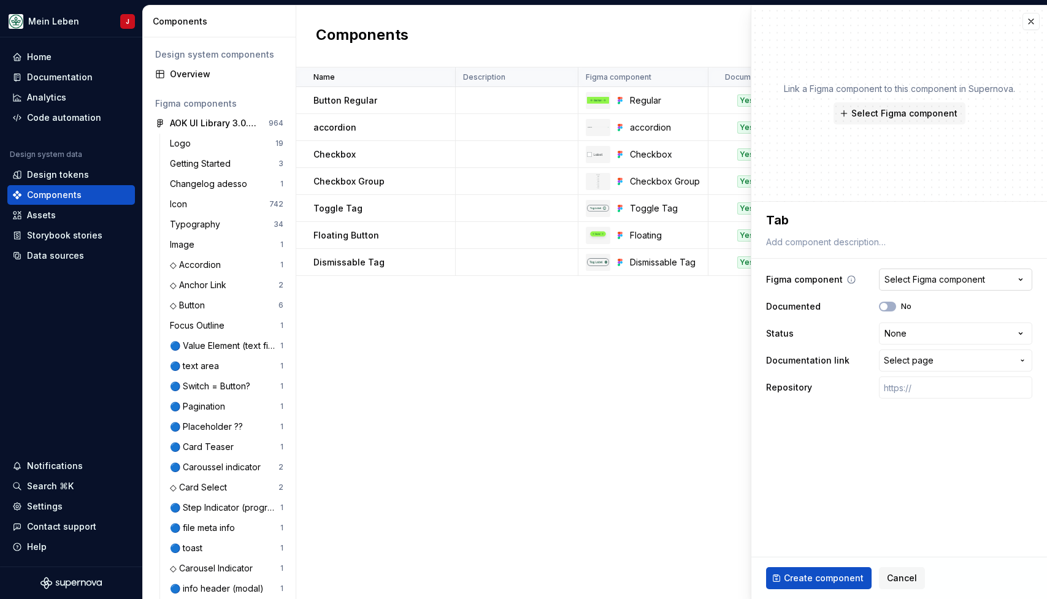
click at [967, 275] on div "Select Figma component" at bounding box center [935, 280] width 101 height 12
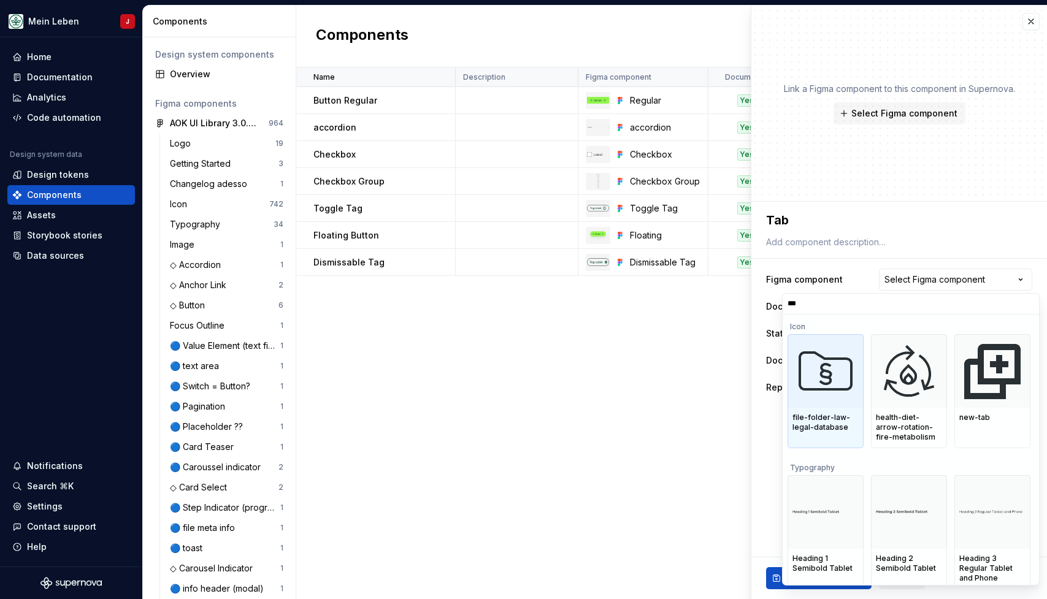
type input "***"
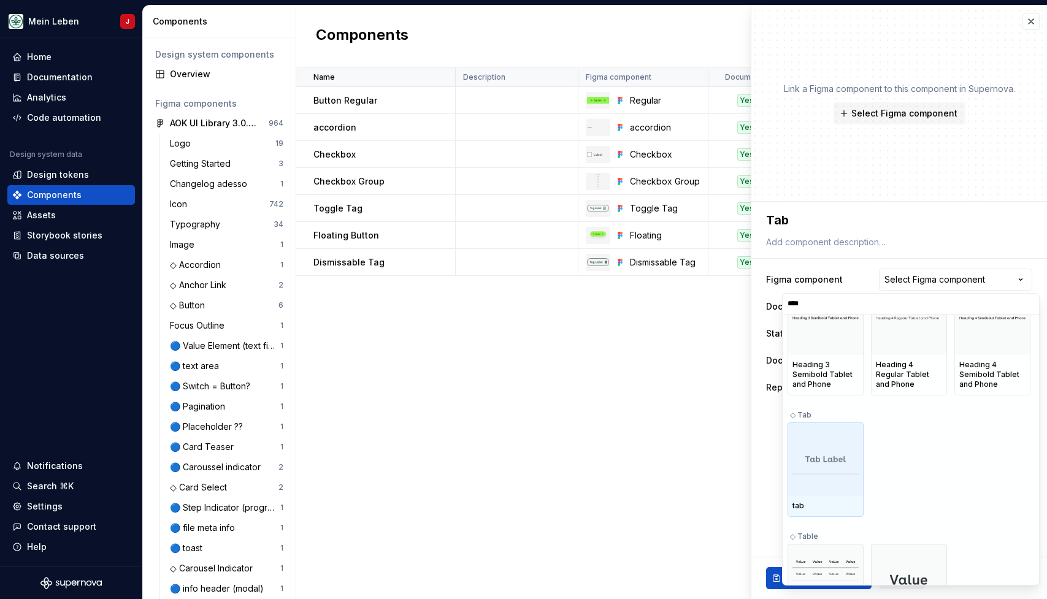
scroll to position [309, 0]
click at [847, 445] on img at bounding box center [826, 457] width 66 height 31
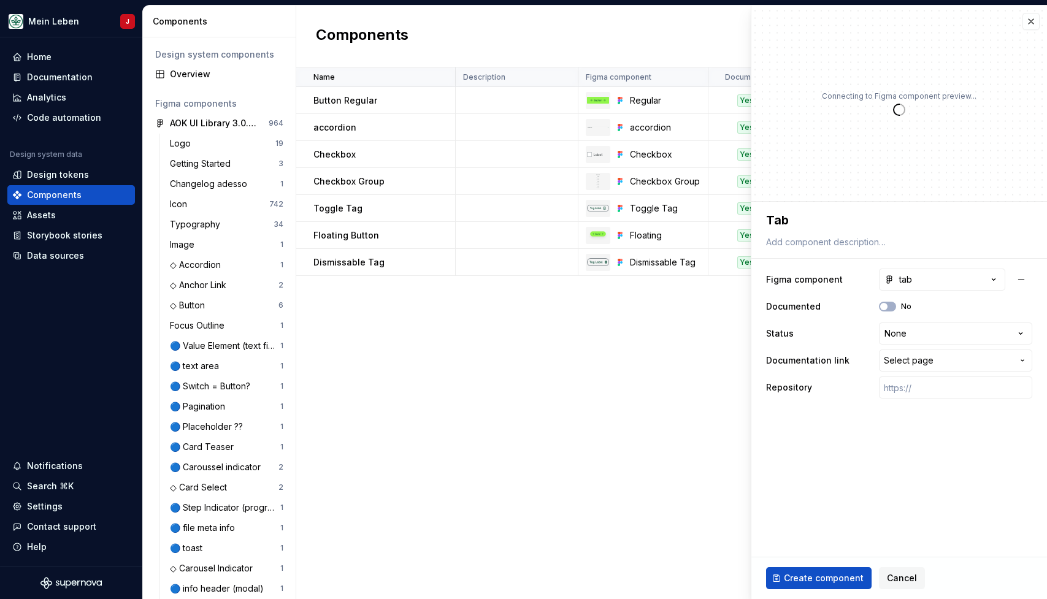
type textarea "*"
click at [943, 283] on button "tab" at bounding box center [942, 280] width 126 height 22
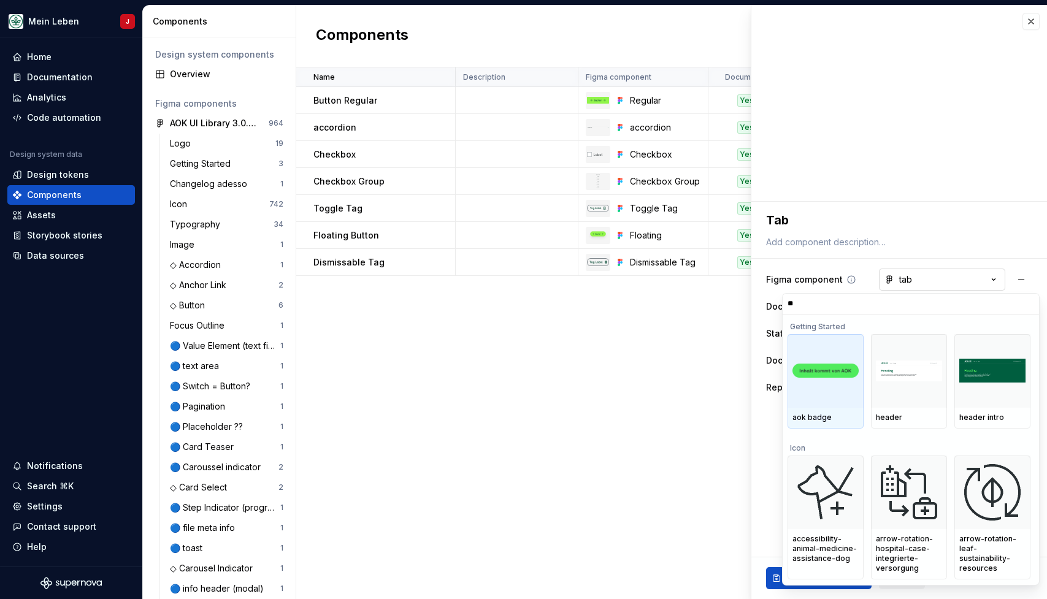
type input "***"
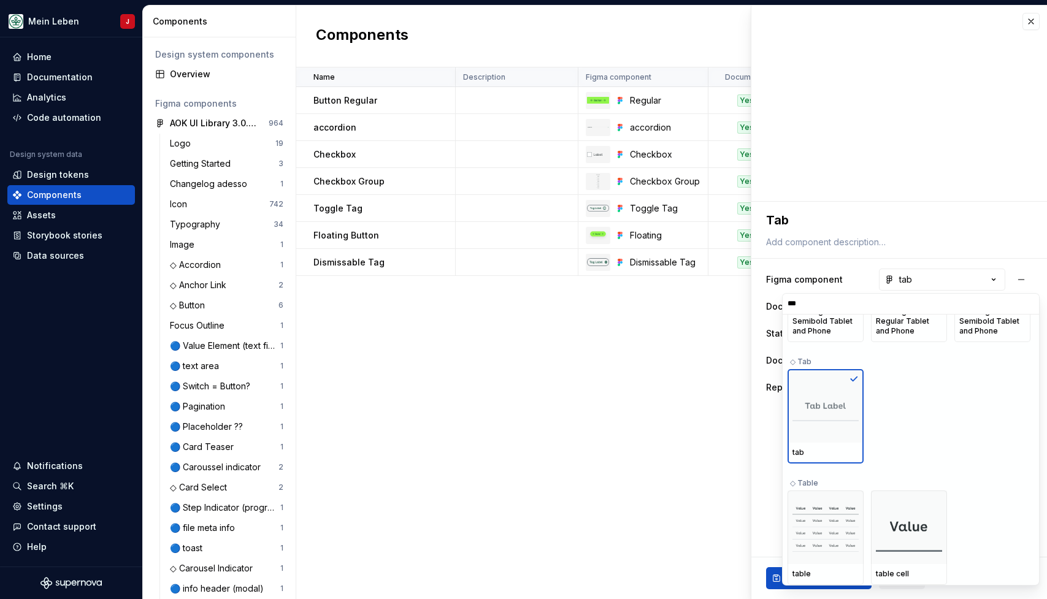
scroll to position [344, 0]
click at [889, 427] on div "tab" at bounding box center [909, 416] width 243 height 94
click at [831, 421] on img at bounding box center [826, 405] width 66 height 31
click at [827, 418] on img at bounding box center [826, 405] width 66 height 31
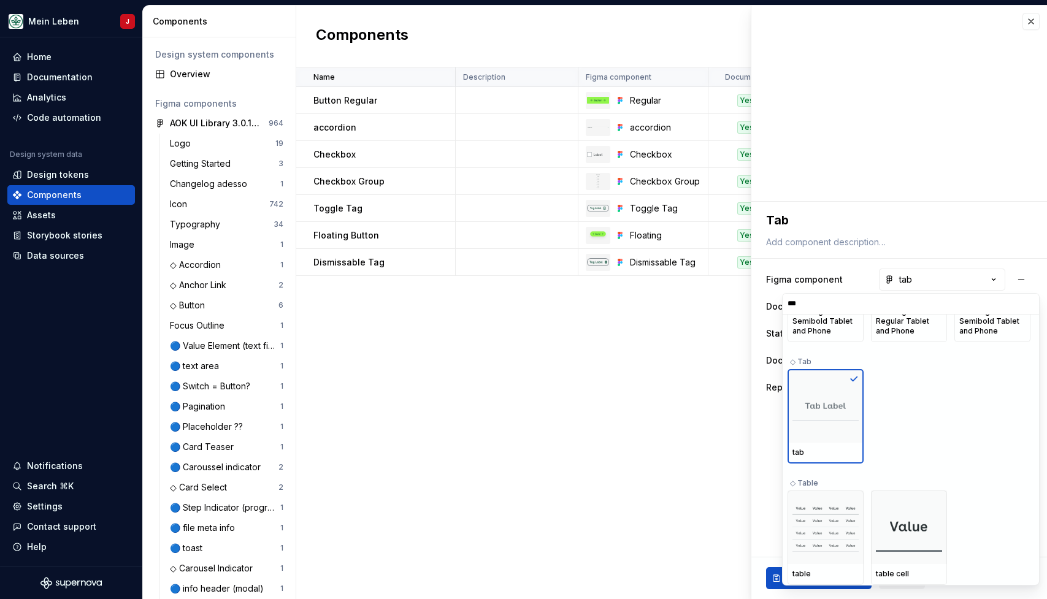
click at [959, 386] on div "tab" at bounding box center [909, 416] width 243 height 94
click at [1027, 308] on input "***" at bounding box center [911, 304] width 256 height 10
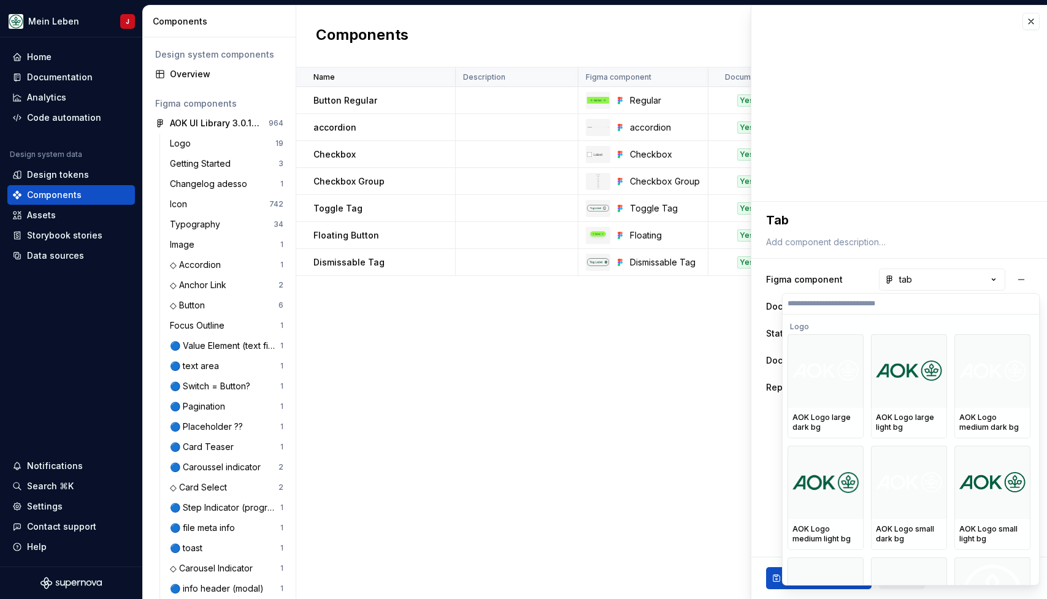
click at [840, 302] on input "search" at bounding box center [911, 304] width 256 height 10
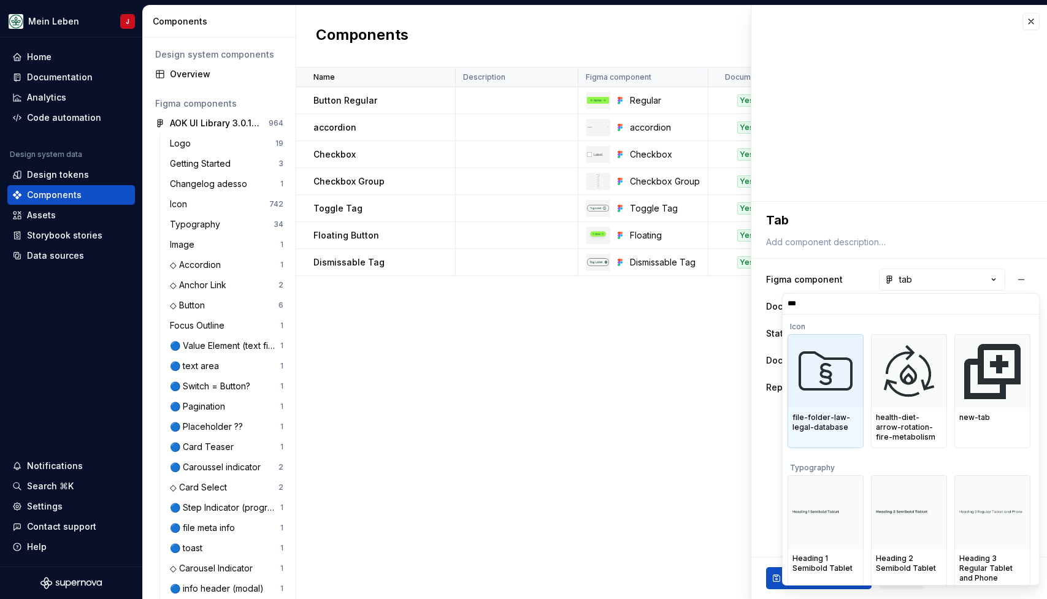
type input "***"
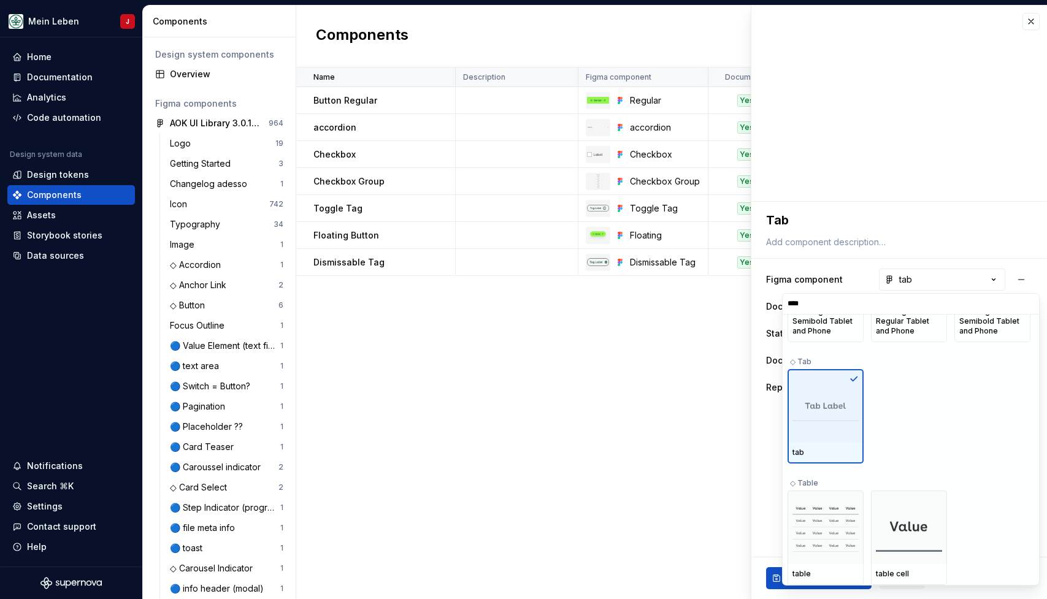
scroll to position [344, 0]
click at [832, 405] on img at bounding box center [826, 405] width 66 height 31
click at [840, 415] on img at bounding box center [826, 405] width 66 height 31
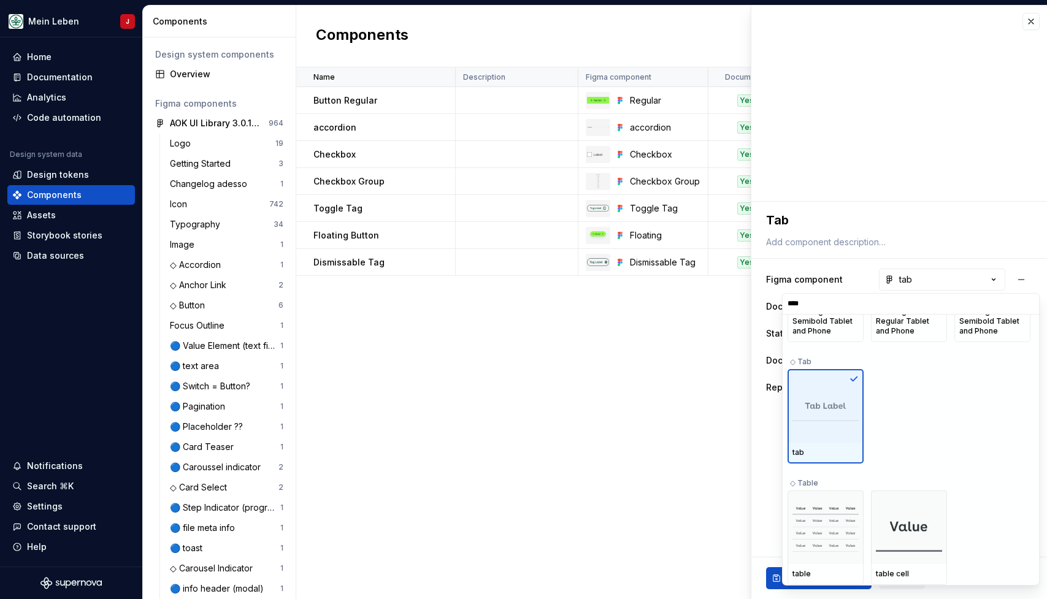
click at [840, 415] on img at bounding box center [826, 405] width 66 height 31
click at [1024, 304] on input "***" at bounding box center [911, 304] width 256 height 10
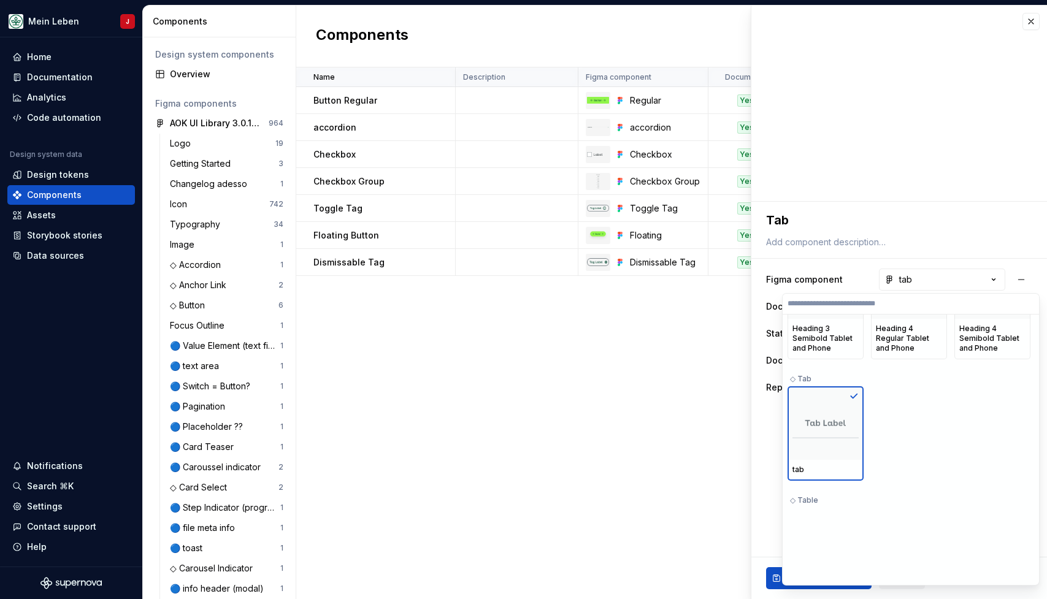
scroll to position [0, 0]
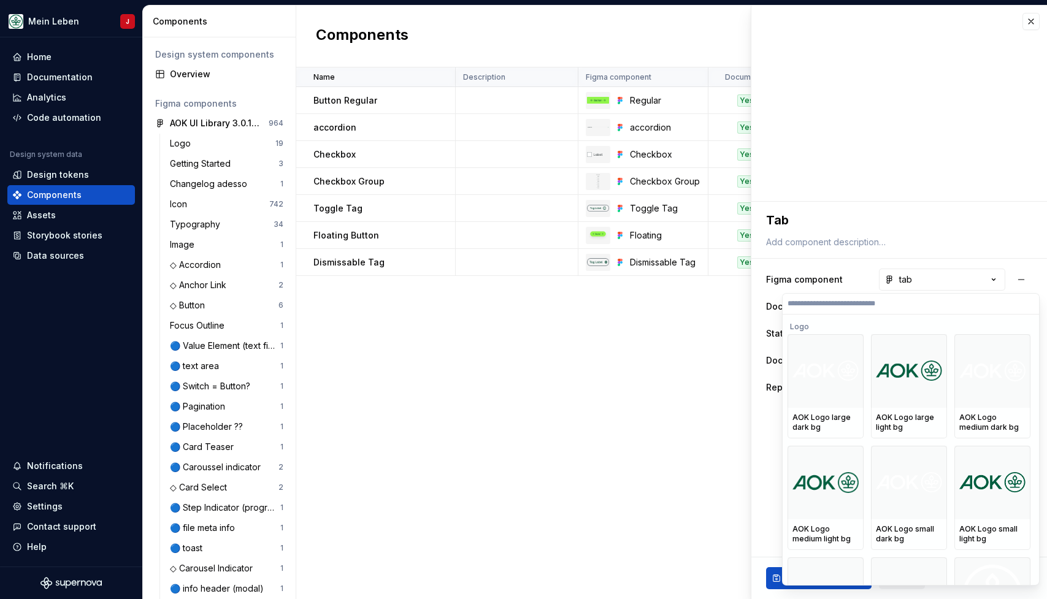
click at [769, 482] on html "Mein Leben J Home Documentation Analytics Code automation Design system data De…" at bounding box center [523, 299] width 1047 height 599
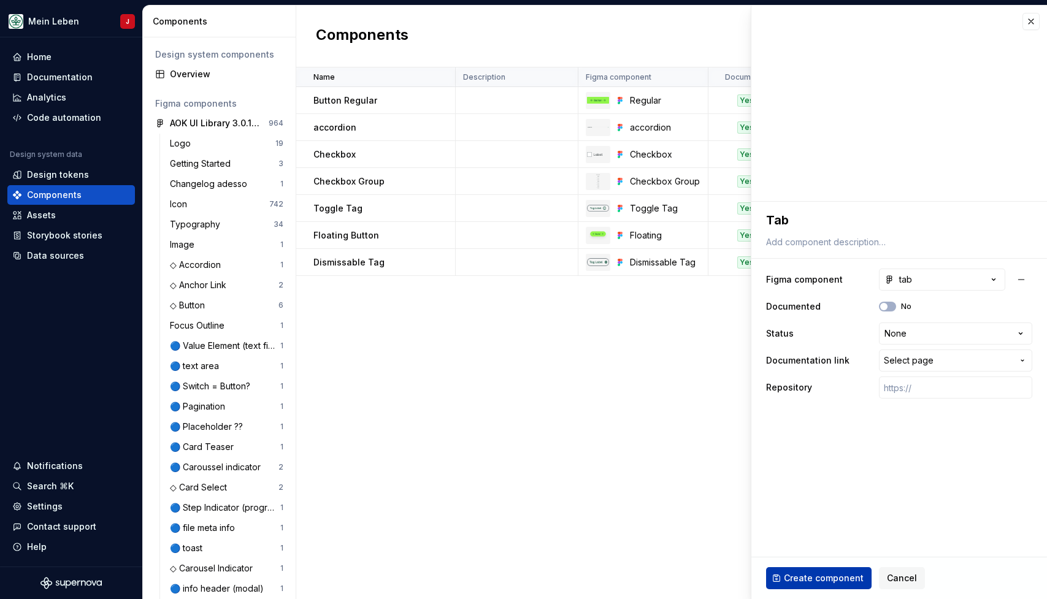
click at [819, 576] on span "Create component" at bounding box center [824, 578] width 80 height 12
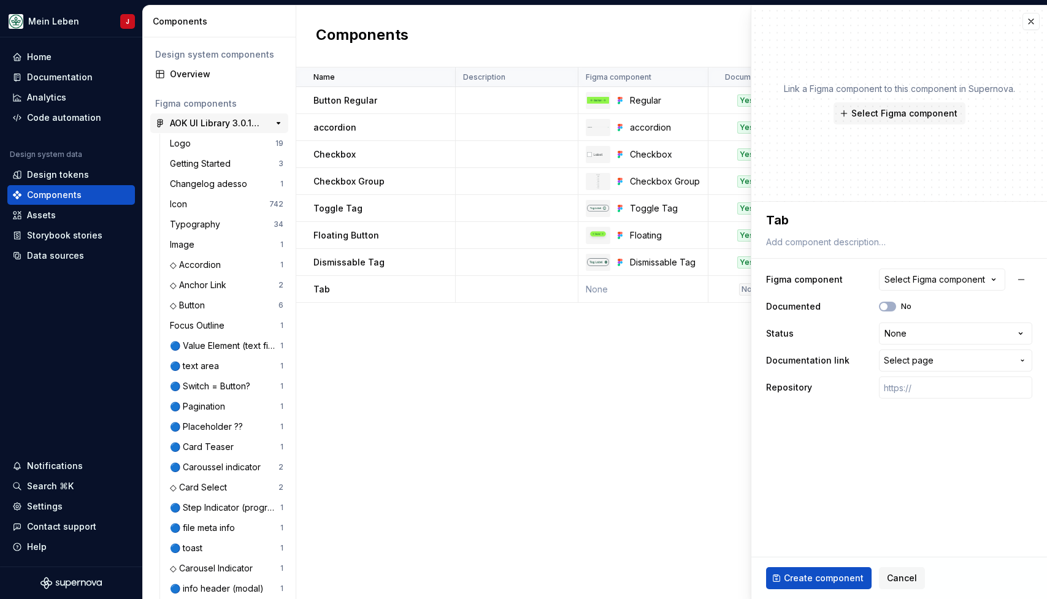
click at [244, 125] on div "AOK UI Library 3.0.10 (adesso)" at bounding box center [215, 123] width 91 height 12
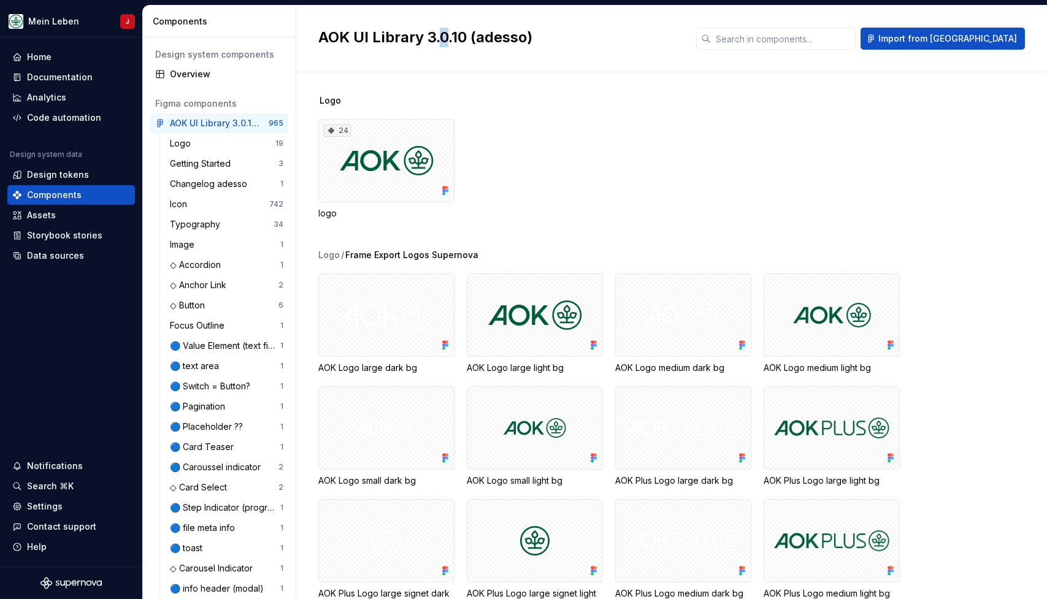
drag, startPoint x: 450, startPoint y: 39, endPoint x: 443, endPoint y: 39, distance: 6.7
click at [443, 39] on h2 "AOK UI Library 3.0.10 (adesso)" at bounding box center [499, 38] width 363 height 20
drag, startPoint x: 470, startPoint y: 37, endPoint x: 455, endPoint y: 37, distance: 14.7
click at [455, 37] on h2 "AOK UI Library 3.0.10 (adesso)" at bounding box center [499, 38] width 363 height 20
click at [211, 75] on div "Overview" at bounding box center [226, 74] width 113 height 12
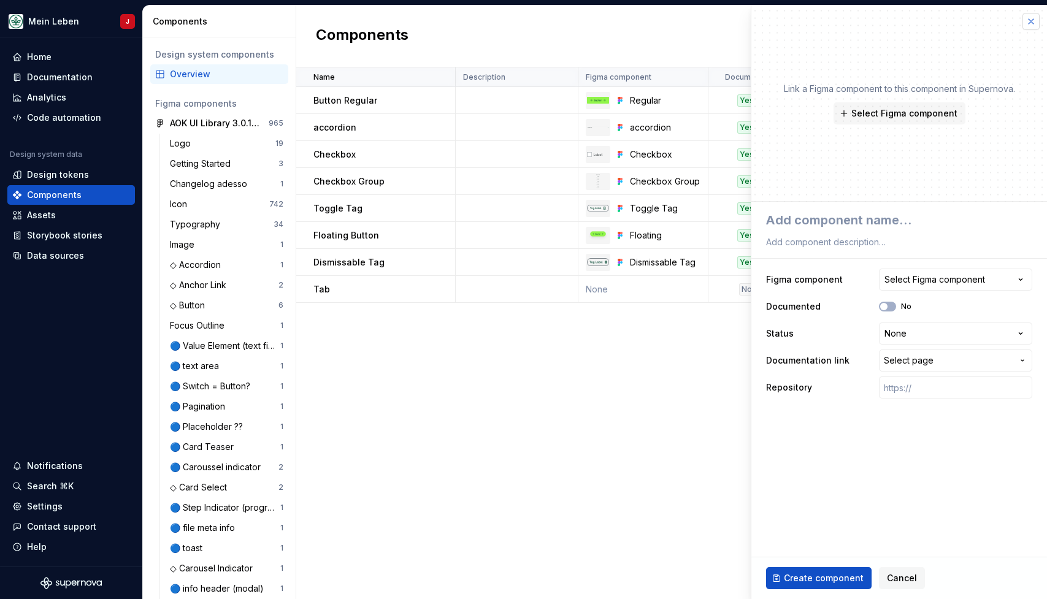
click at [1033, 16] on button "button" at bounding box center [1031, 21] width 17 height 17
click at [934, 117] on span "Select Figma component" at bounding box center [904, 113] width 106 height 12
type textarea "*"
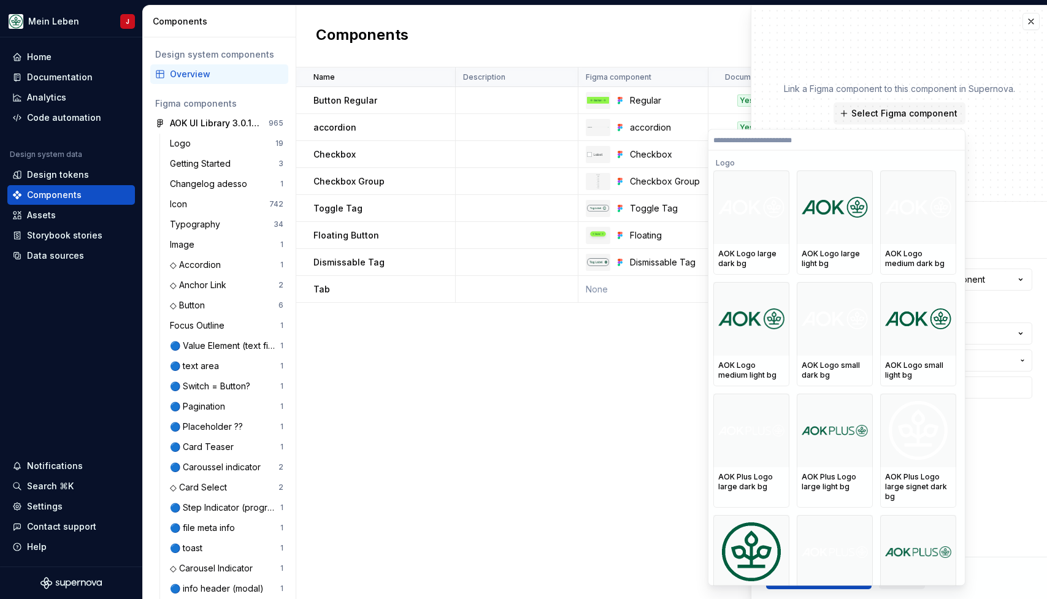
click at [796, 145] on input "search" at bounding box center [837, 140] width 256 height 10
type input "***"
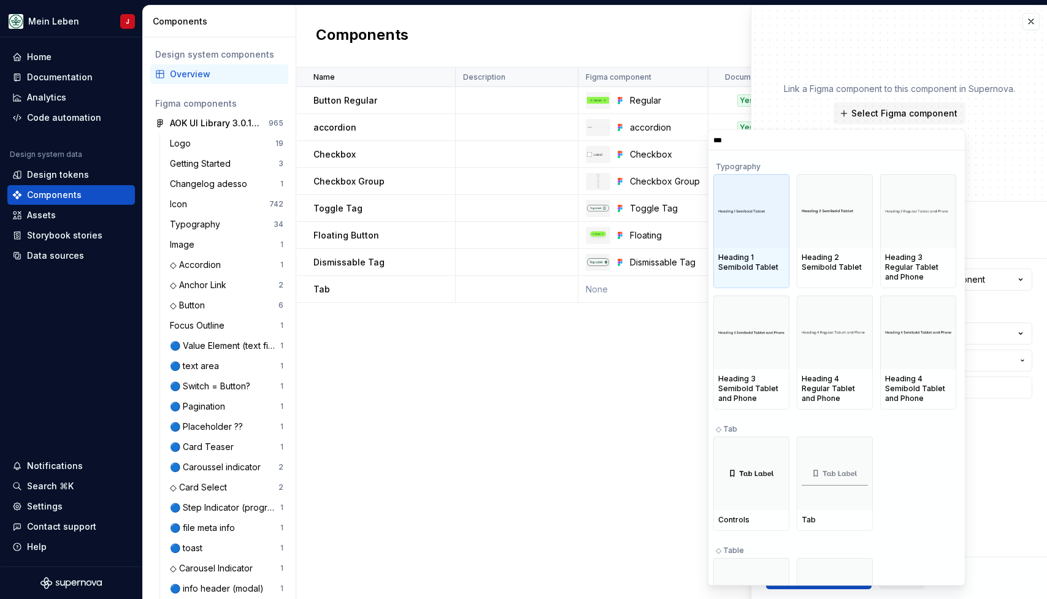
scroll to position [145, 0]
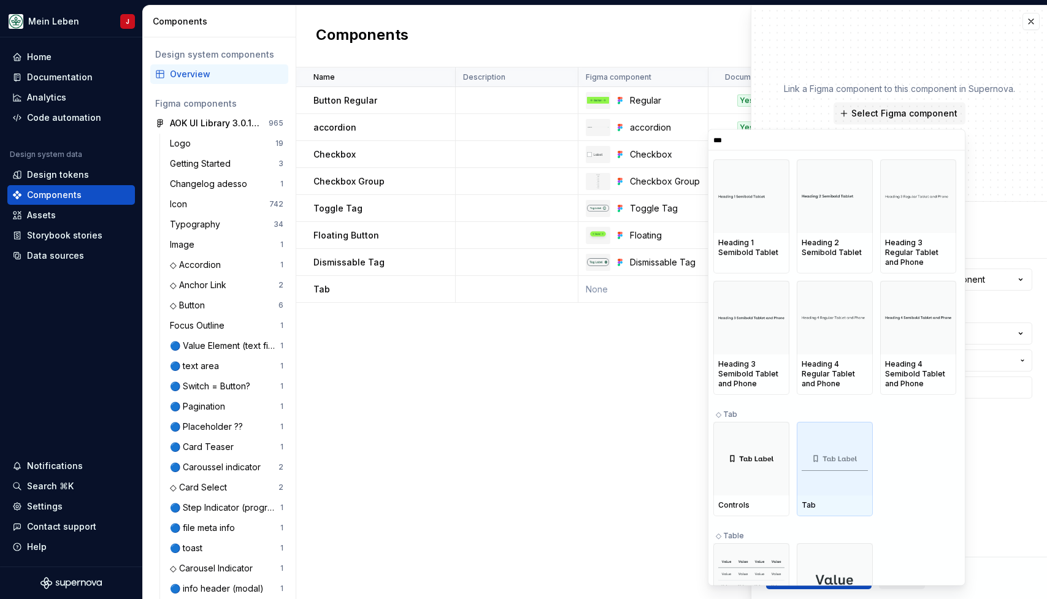
click at [844, 473] on div at bounding box center [835, 459] width 76 height 74
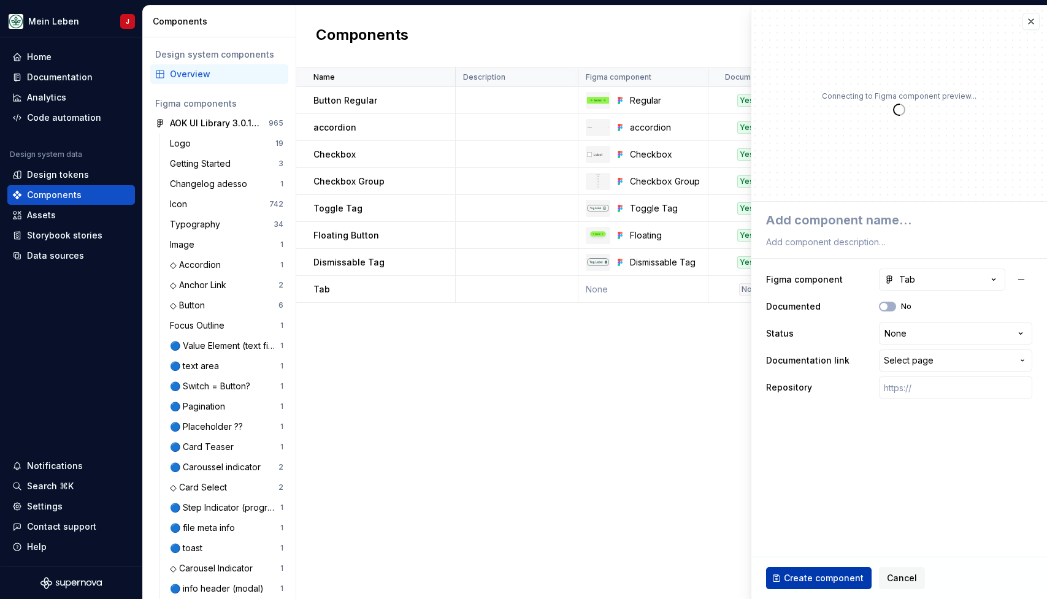
click at [818, 582] on span "Create component" at bounding box center [824, 578] width 80 height 12
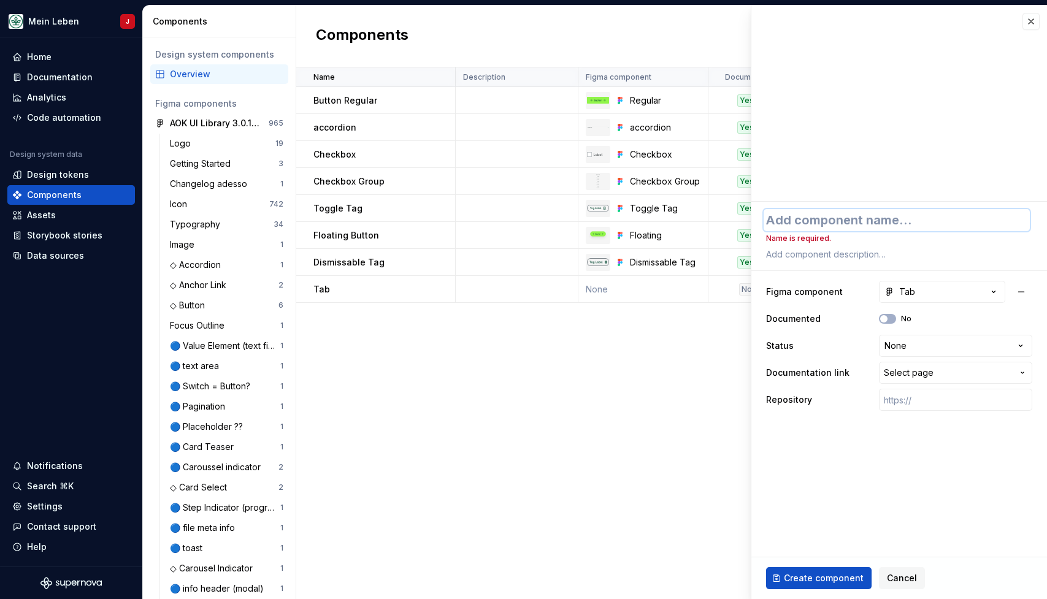
click at [824, 224] on textarea at bounding box center [897, 220] width 266 height 22
type textarea "*"
type textarea "T"
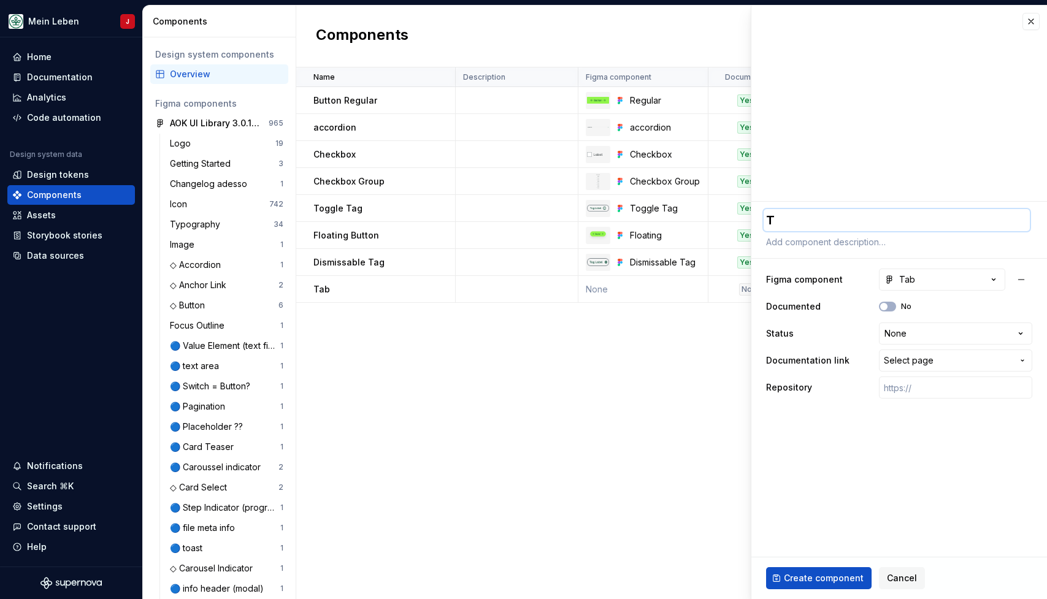
type textarea "*"
type textarea "Tab"
type textarea "*"
type textarea "Tab"
click at [799, 585] on button "Create component" at bounding box center [819, 578] width 106 height 22
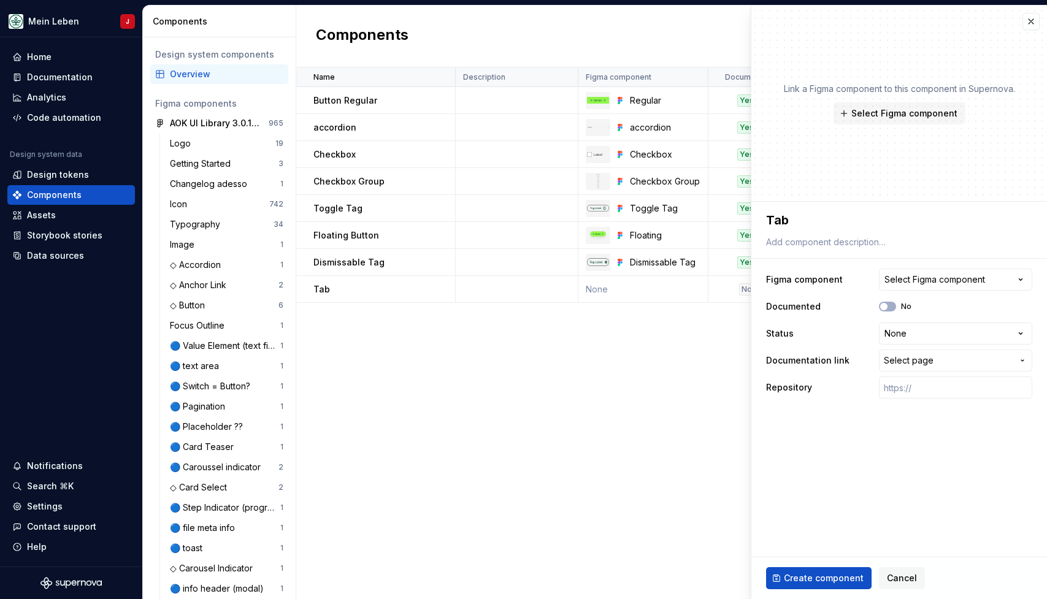
type textarea "*"
click at [1032, 17] on button "button" at bounding box center [1031, 21] width 17 height 17
click at [1027, 18] on button "button" at bounding box center [1031, 21] width 17 height 17
click at [1029, 22] on button "button" at bounding box center [1031, 21] width 17 height 17
click at [898, 569] on button "Cancel" at bounding box center [902, 578] width 46 height 22
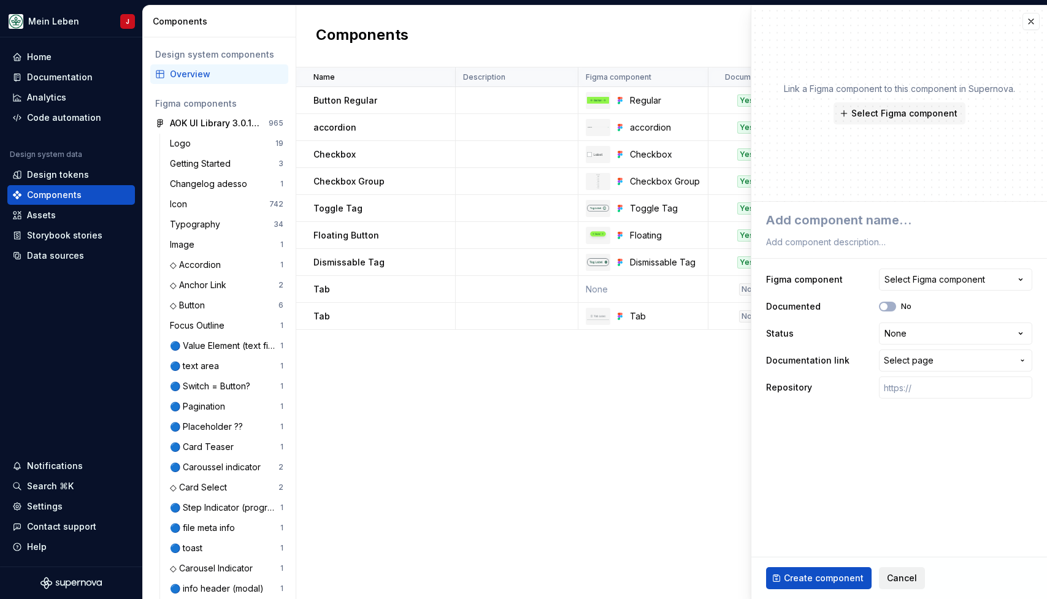
click at [888, 582] on span "Cancel" at bounding box center [902, 578] width 30 height 12
type textarea "*"
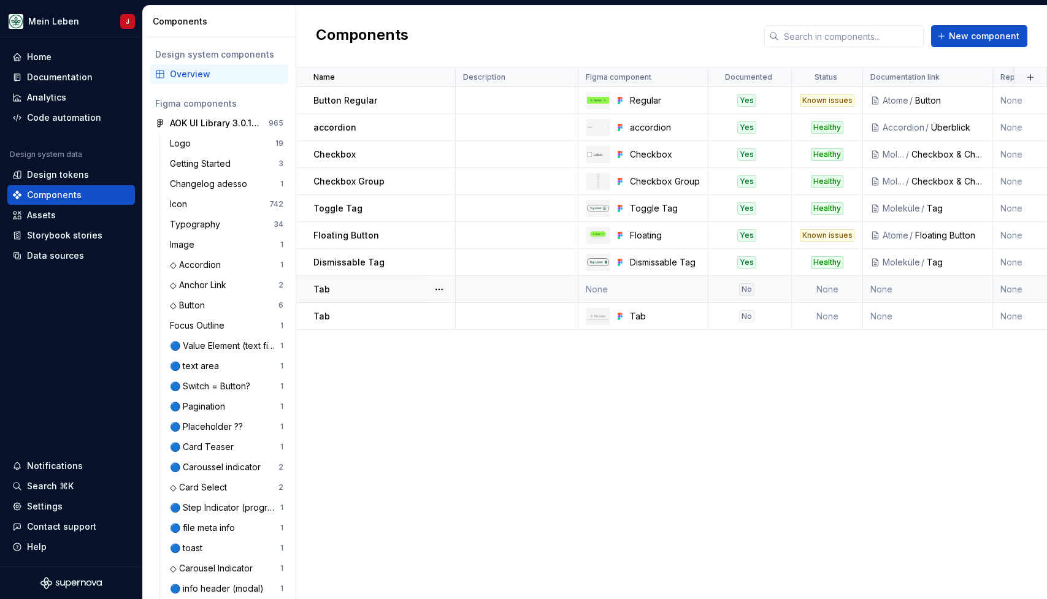
click at [825, 288] on td "None" at bounding box center [827, 289] width 71 height 27
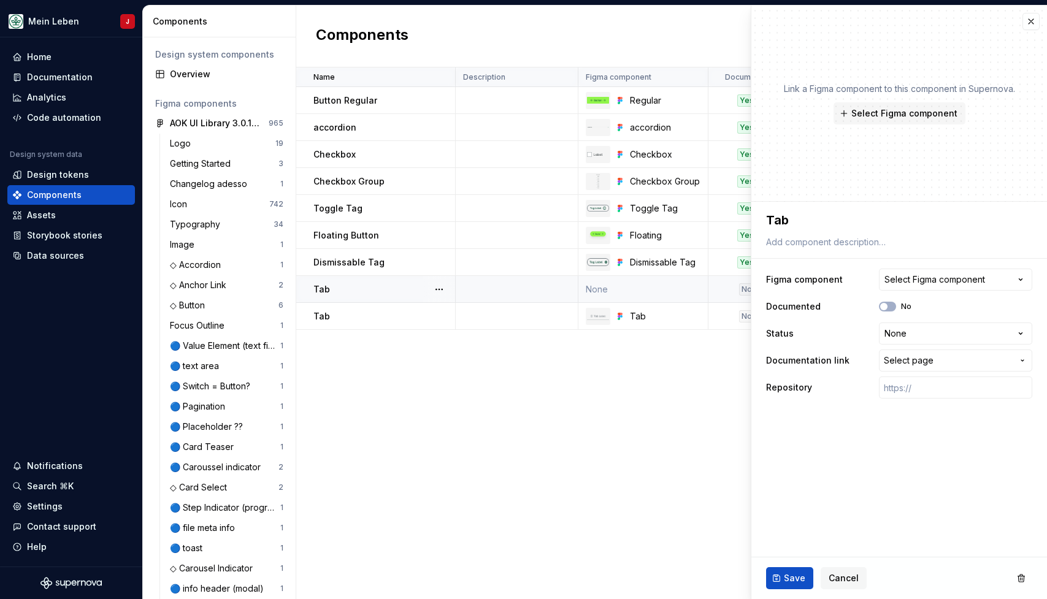
click at [760, 284] on div "**********" at bounding box center [899, 305] width 296 height 207
click at [1031, 25] on button "button" at bounding box center [1031, 21] width 17 height 17
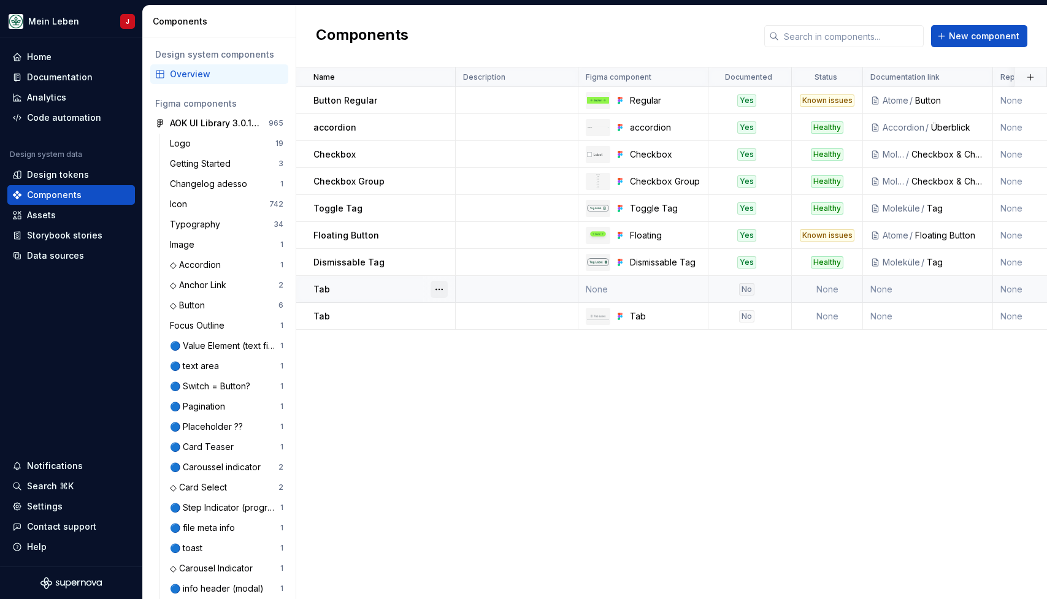
click at [440, 288] on button "button" at bounding box center [439, 289] width 17 height 17
click at [476, 338] on div "Delete component" at bounding box center [503, 338] width 101 height 12
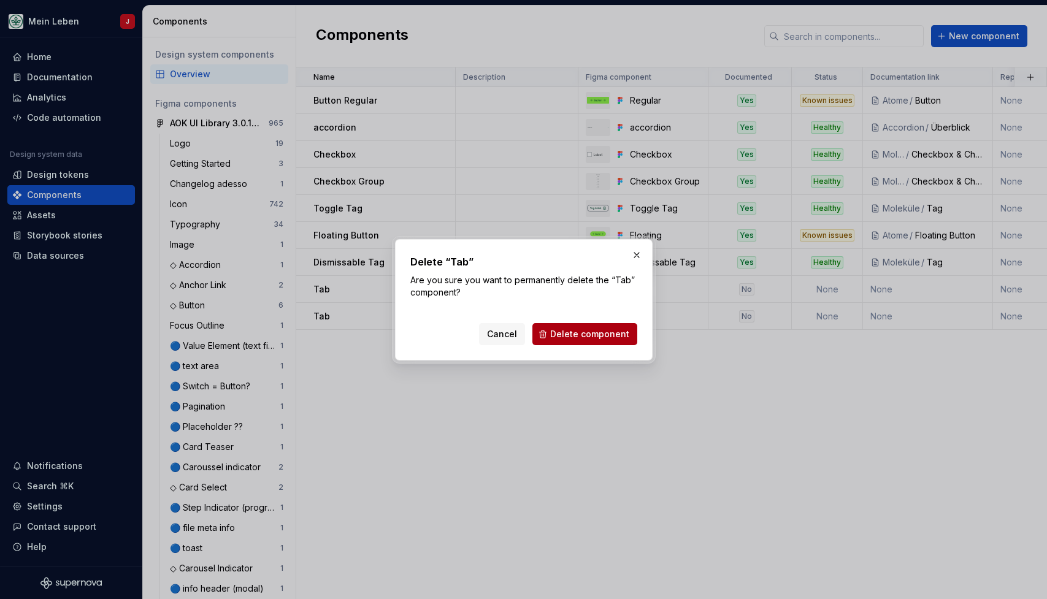
click at [607, 335] on span "Delete component" at bounding box center [589, 334] width 79 height 12
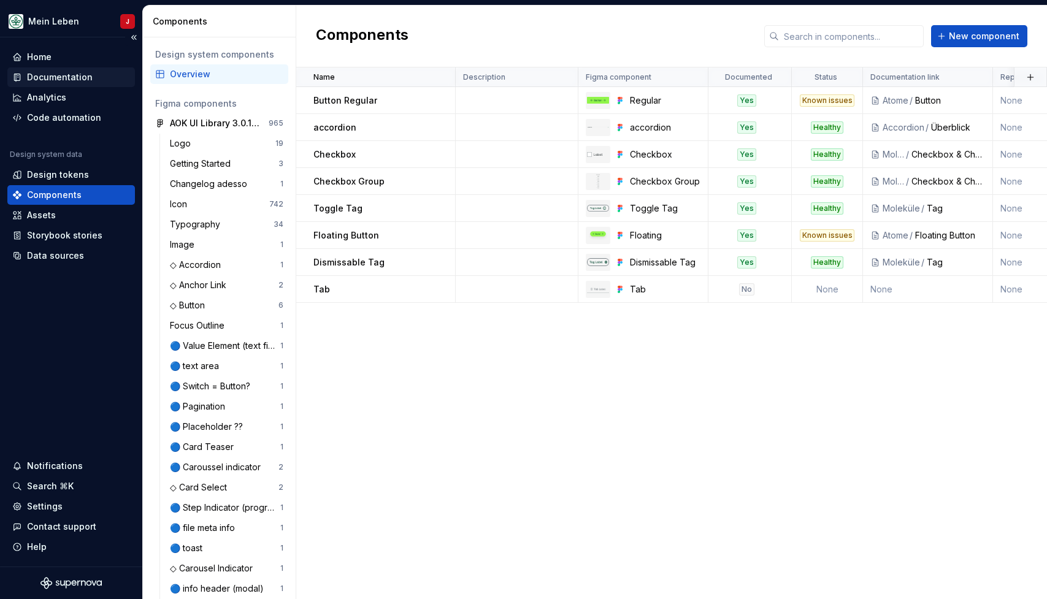
click at [90, 77] on div "Documentation" at bounding box center [60, 77] width 66 height 12
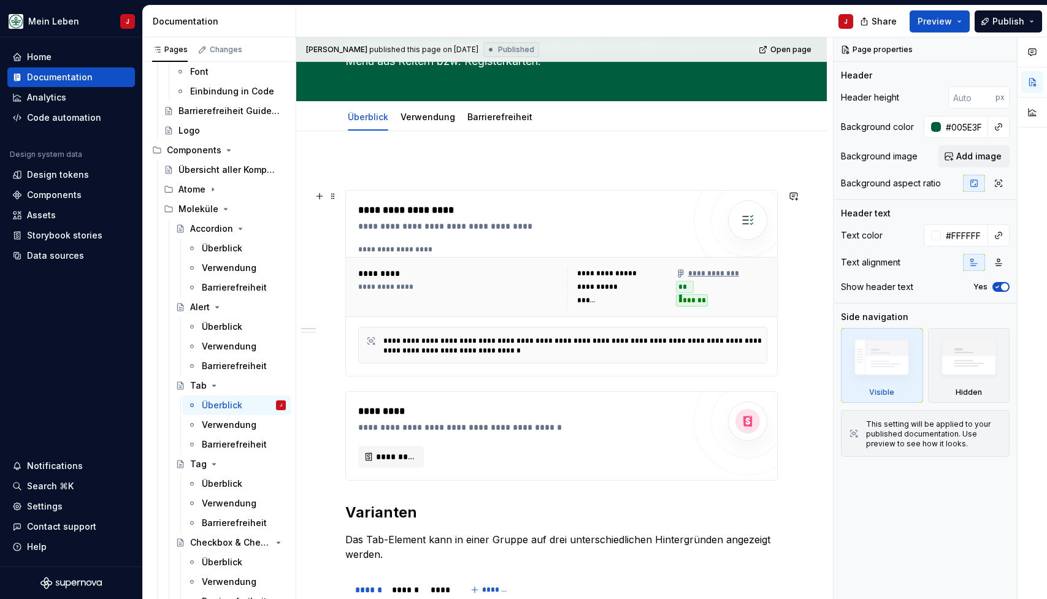
scroll to position [117, 0]
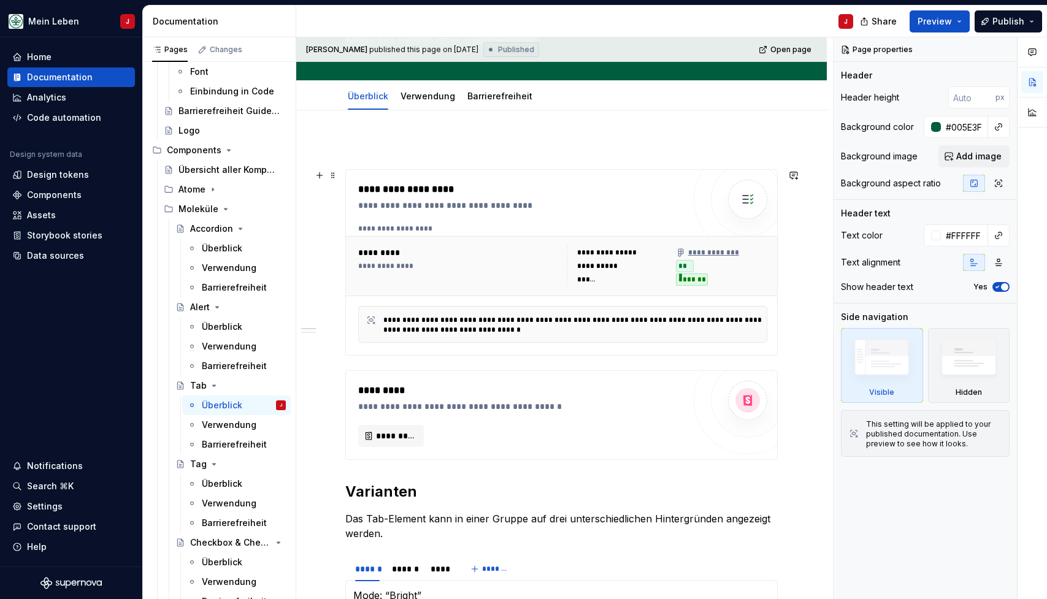
click at [416, 206] on div "**********" at bounding box center [524, 205] width 332 height 12
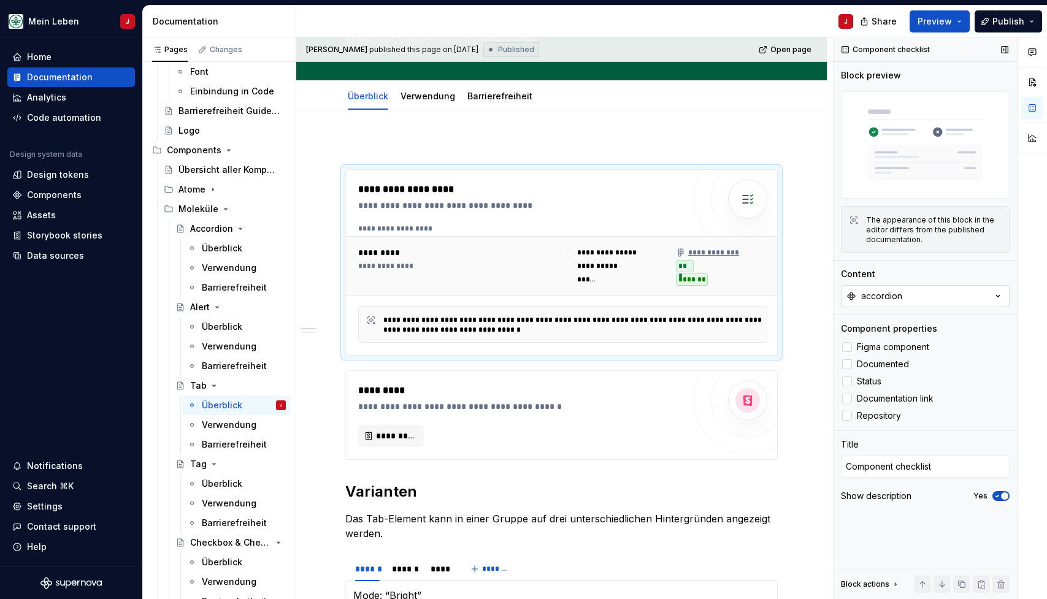
type textarea "*"
click at [893, 304] on button "accordion" at bounding box center [925, 296] width 169 height 22
type input "tab"
click at [860, 366] on div "Tab" at bounding box center [856, 366] width 17 height 12
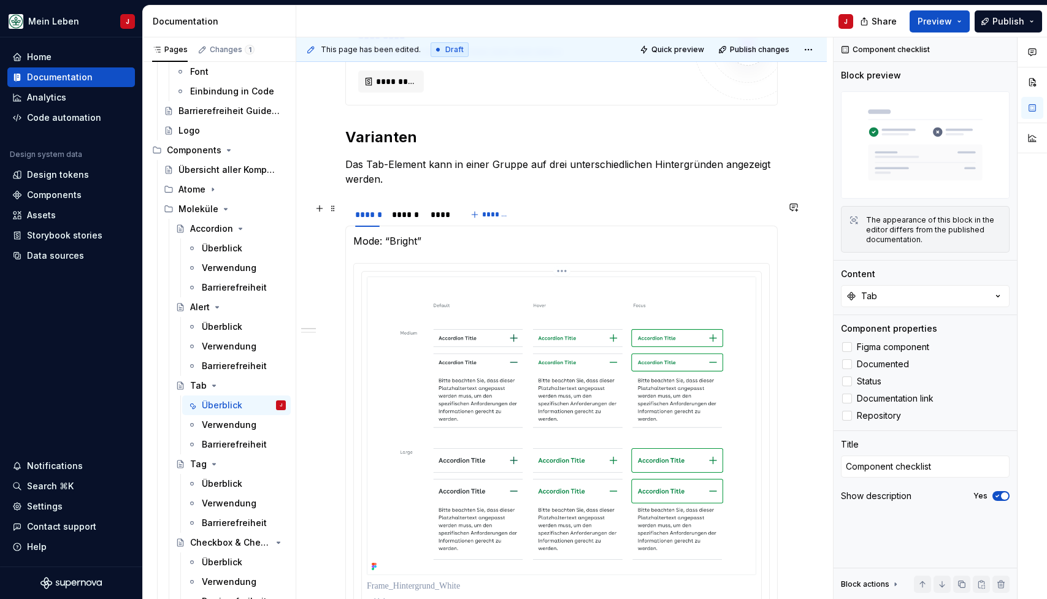
scroll to position [385, 0]
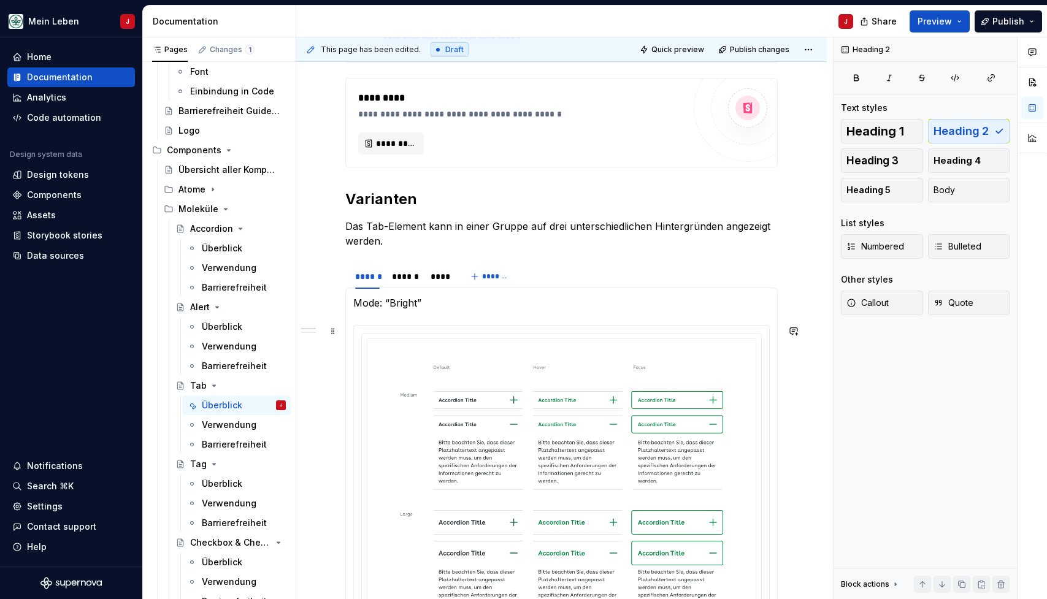
scroll to position [517, 0]
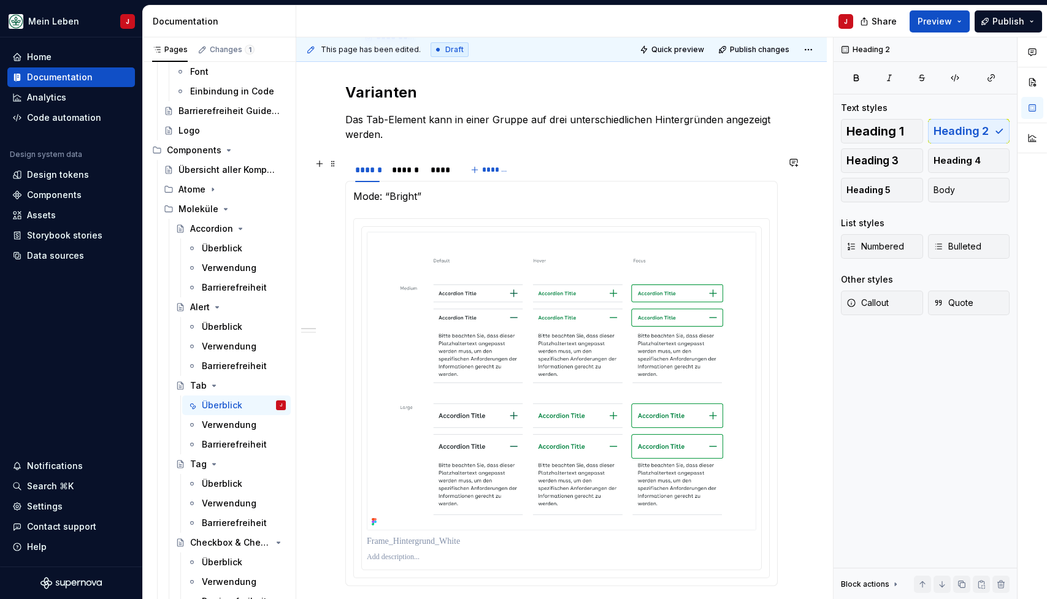
click at [334, 172] on span at bounding box center [333, 163] width 10 height 17
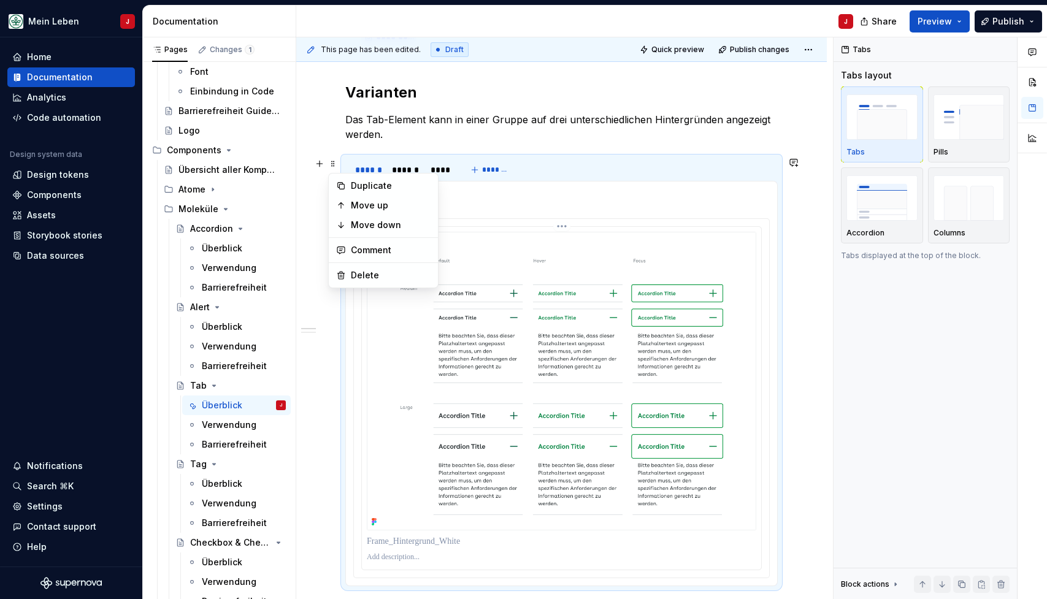
click at [380, 350] on img at bounding box center [562, 381] width 390 height 299
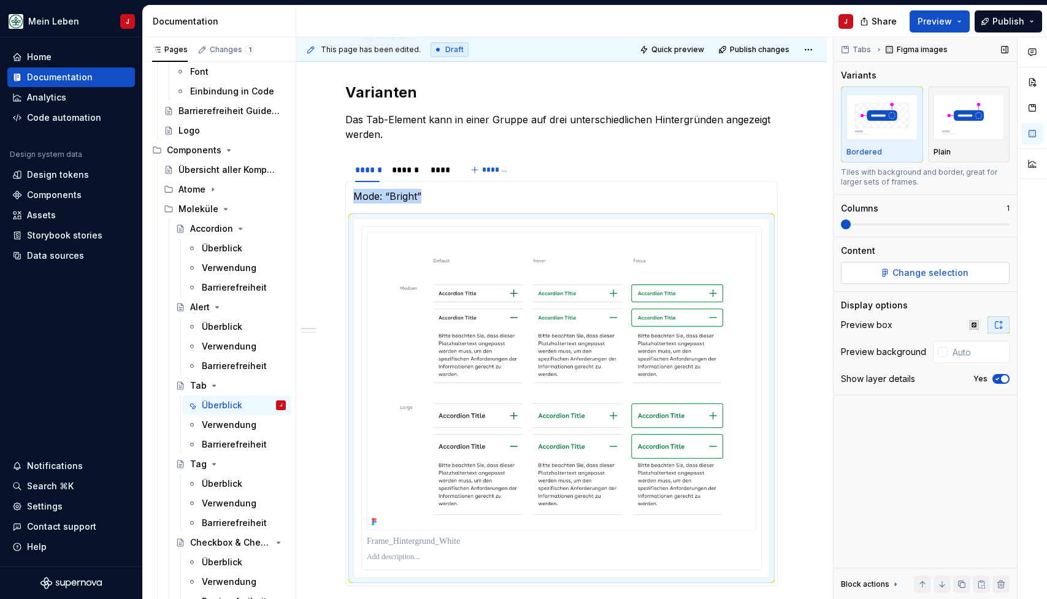
click at [935, 272] on span "Change selection" at bounding box center [931, 273] width 76 height 12
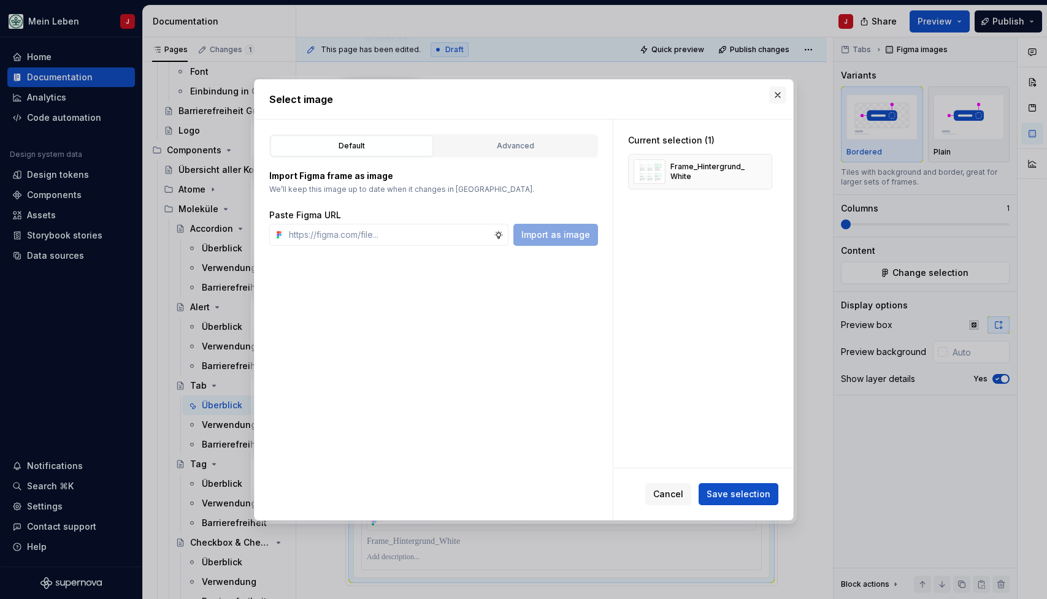
click at [772, 96] on button "button" at bounding box center [777, 94] width 17 height 17
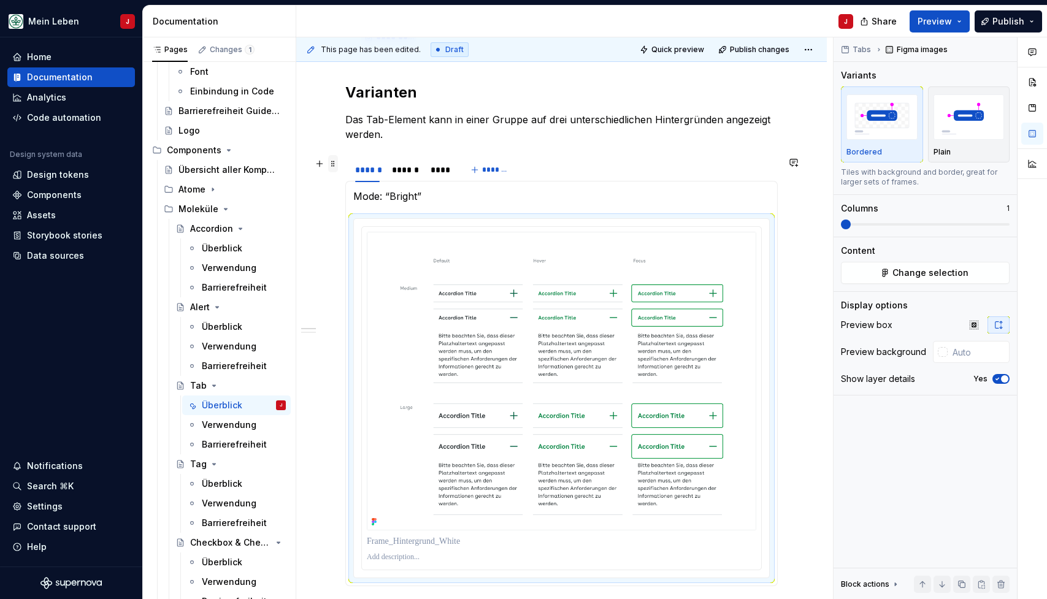
click at [334, 165] on span at bounding box center [333, 163] width 10 height 17
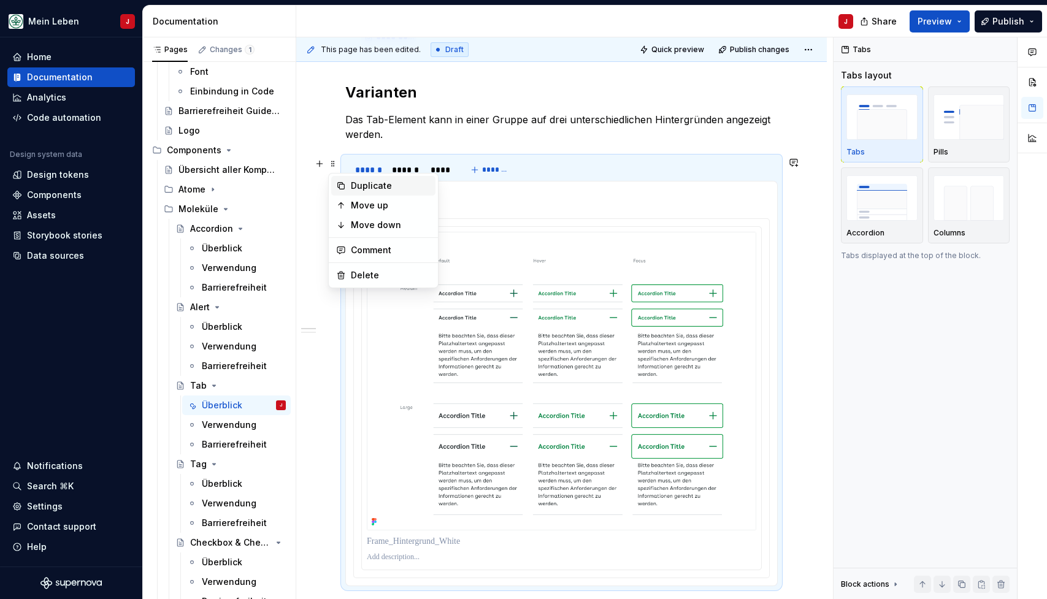
click at [366, 184] on div "Duplicate" at bounding box center [391, 186] width 80 height 12
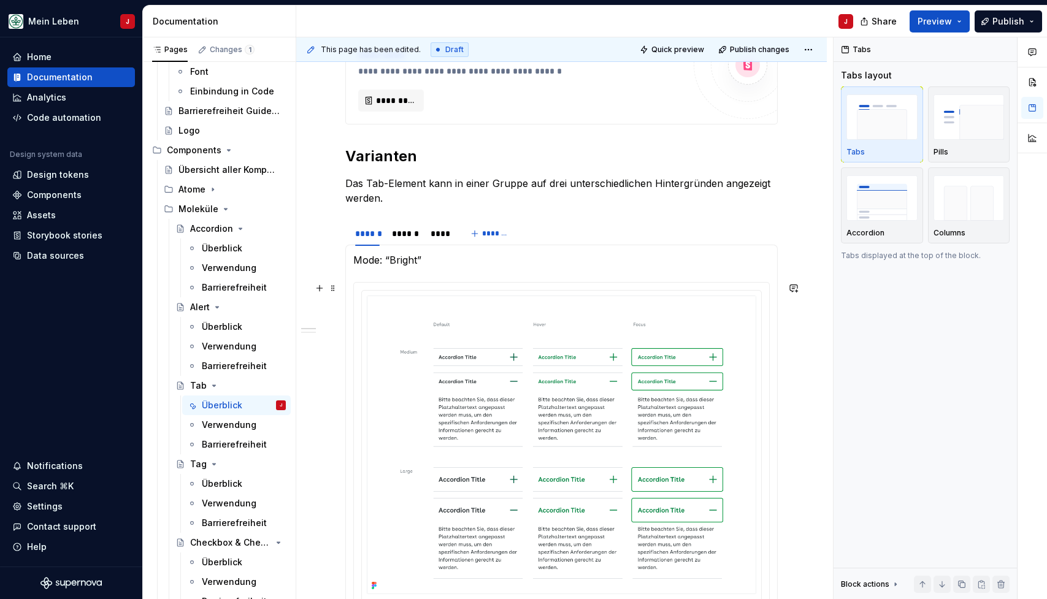
scroll to position [526, 0]
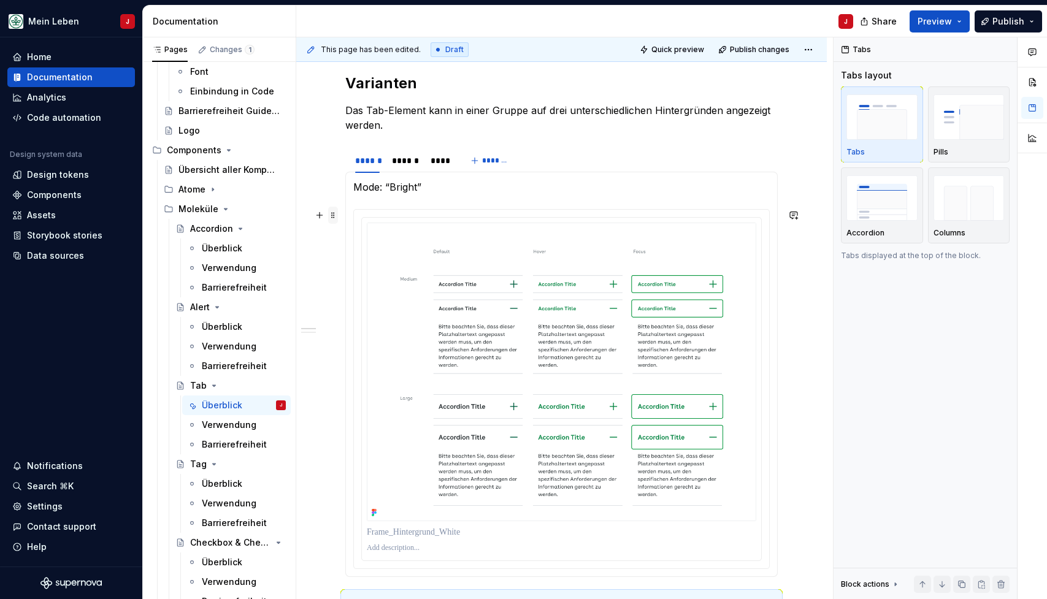
click at [334, 218] on span at bounding box center [333, 215] width 10 height 17
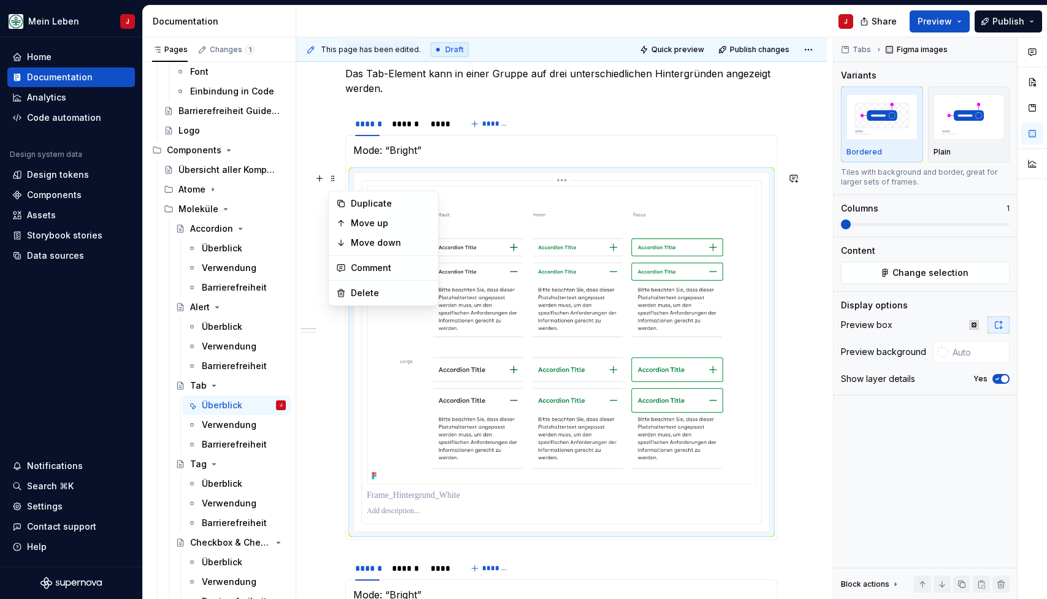
scroll to position [559, 0]
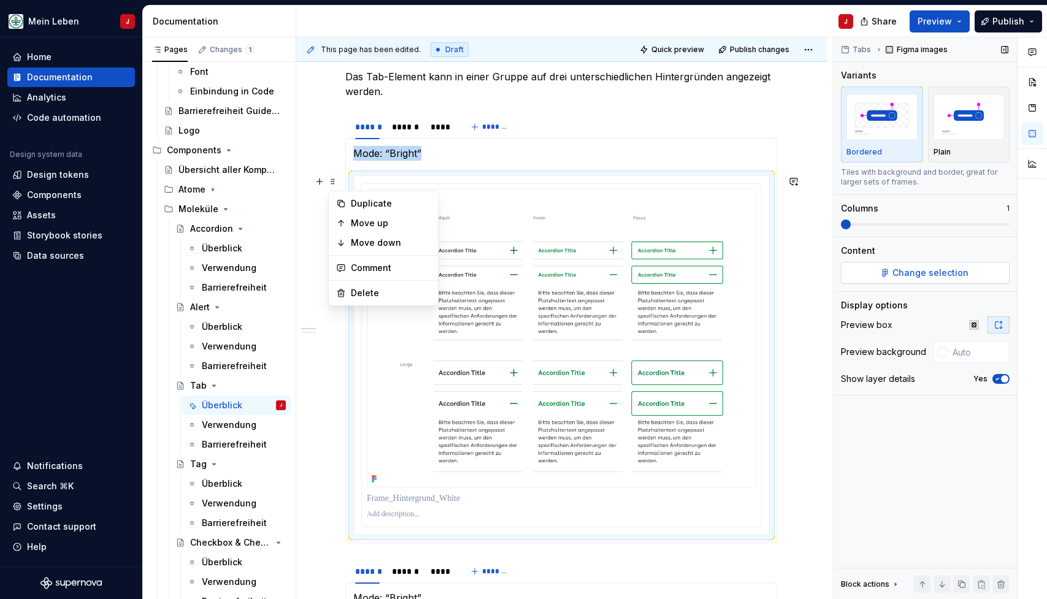
click at [901, 272] on span "Change selection" at bounding box center [931, 273] width 76 height 12
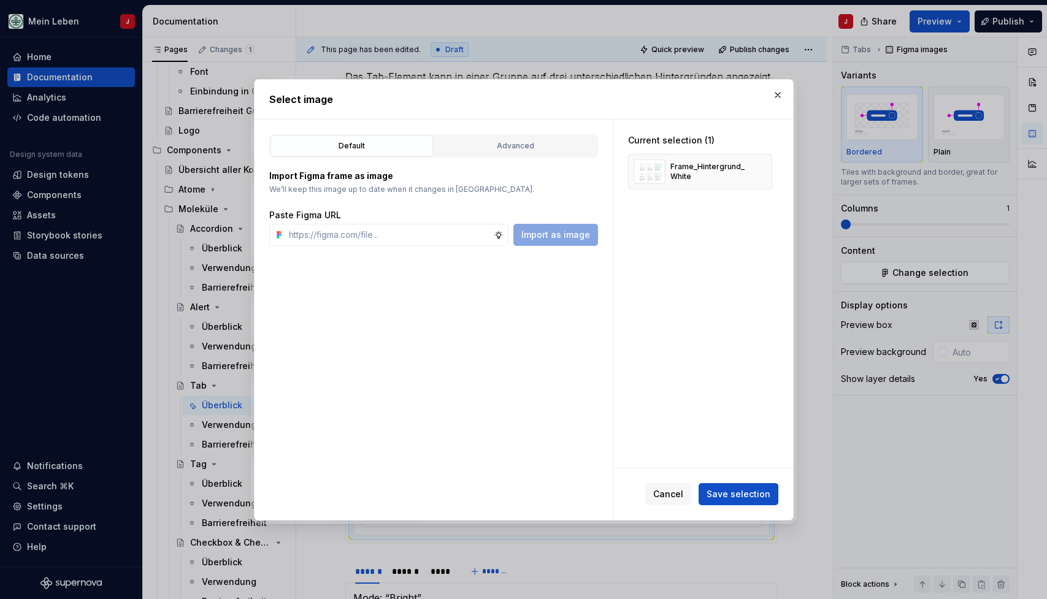
type textarea "*"
click at [358, 234] on input "text" at bounding box center [389, 235] width 210 height 22
paste input "https://www.figma.com/design/h3quR2me0t8yxvd40CMizU/AOK-UI-Library-3.0.10--ades…"
type input "https://www.figma.com/design/h3quR2me0t8yxvd40CMizU/AOK-UI-Library-3.0.10--ades…"
click at [519, 146] on div "Advanced" at bounding box center [516, 146] width 154 height 12
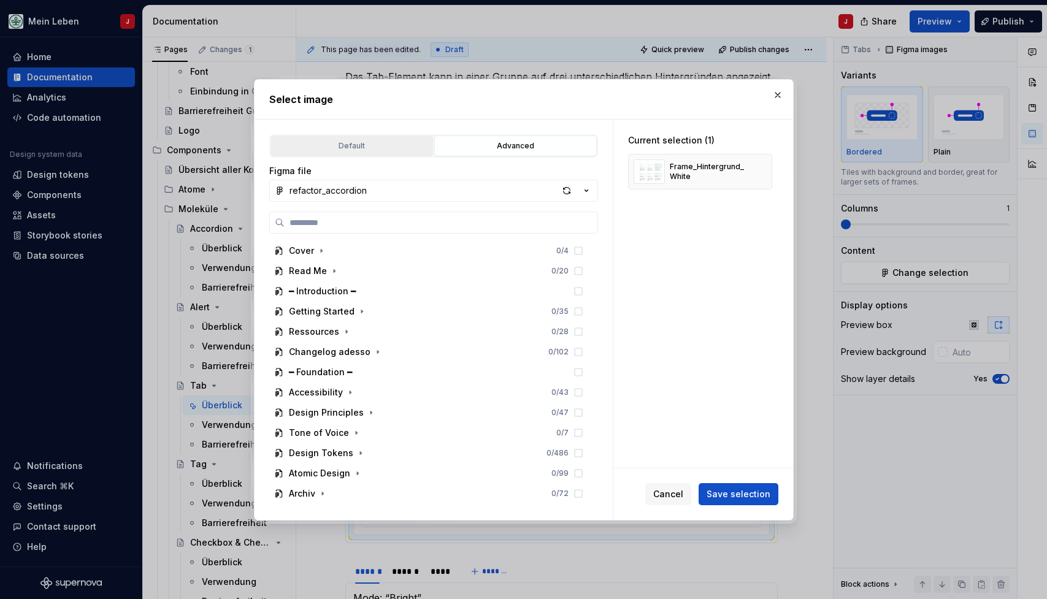
click at [359, 144] on div "Default" at bounding box center [352, 146] width 154 height 12
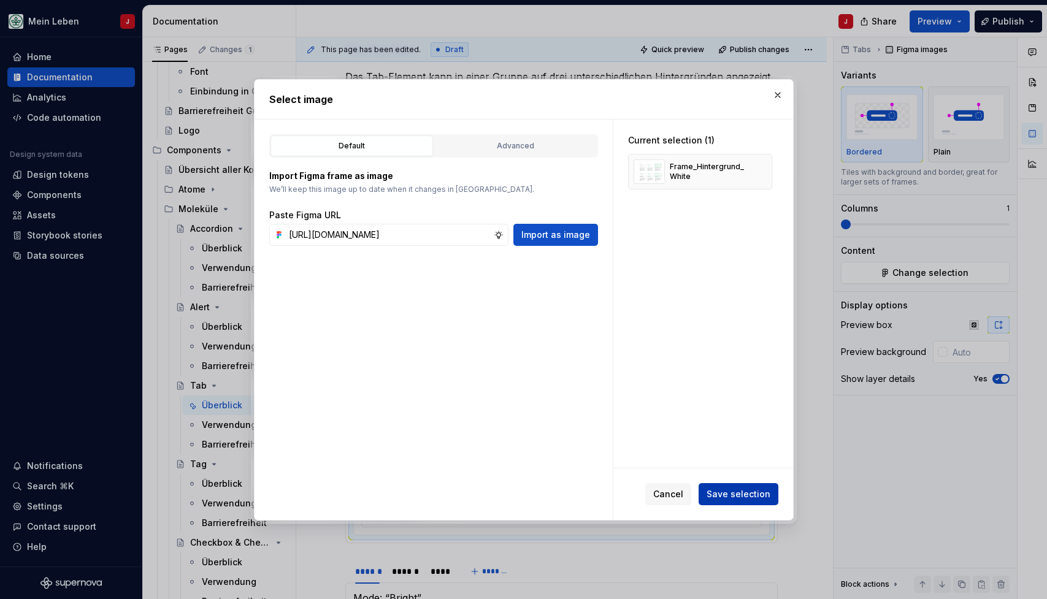
click at [731, 498] on span "Save selection" at bounding box center [739, 494] width 64 height 12
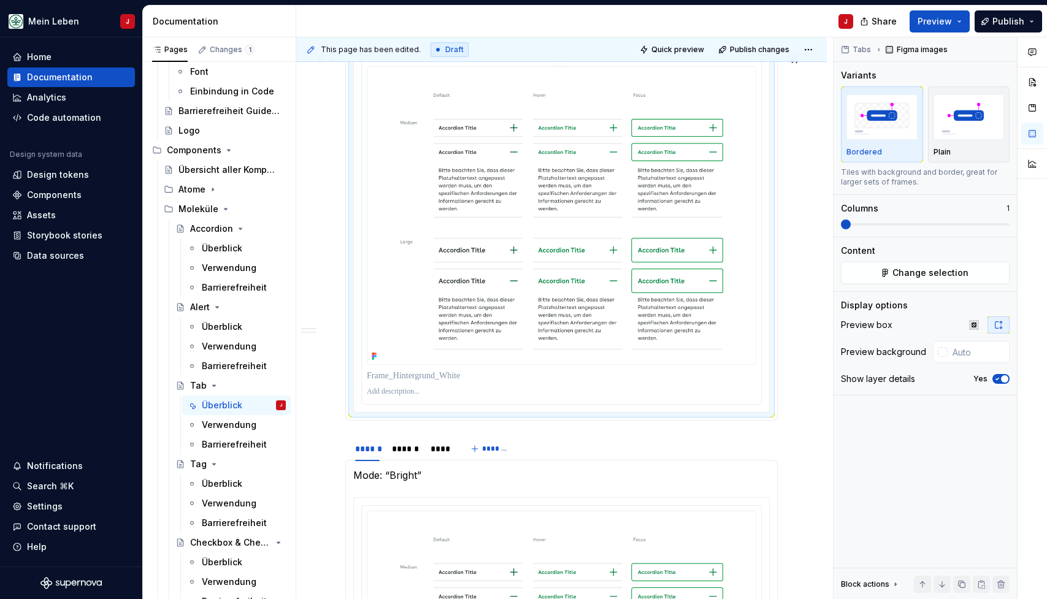
scroll to position [348, 0]
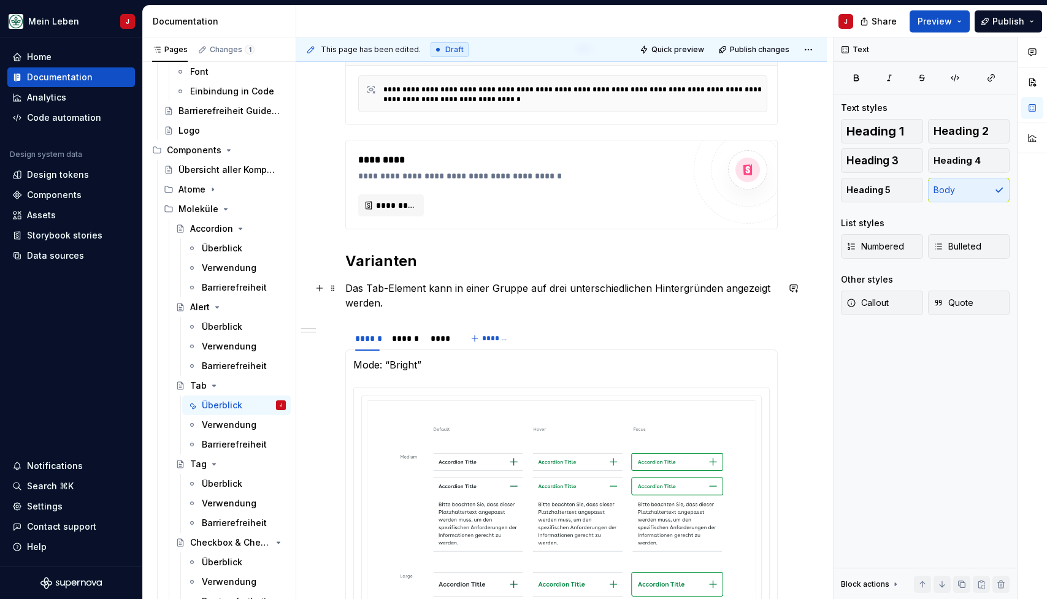
click at [453, 302] on p "Das Tab-Element kann in einer Gruppe auf drei unterschiedlichen Hintergründen a…" at bounding box center [561, 295] width 432 height 29
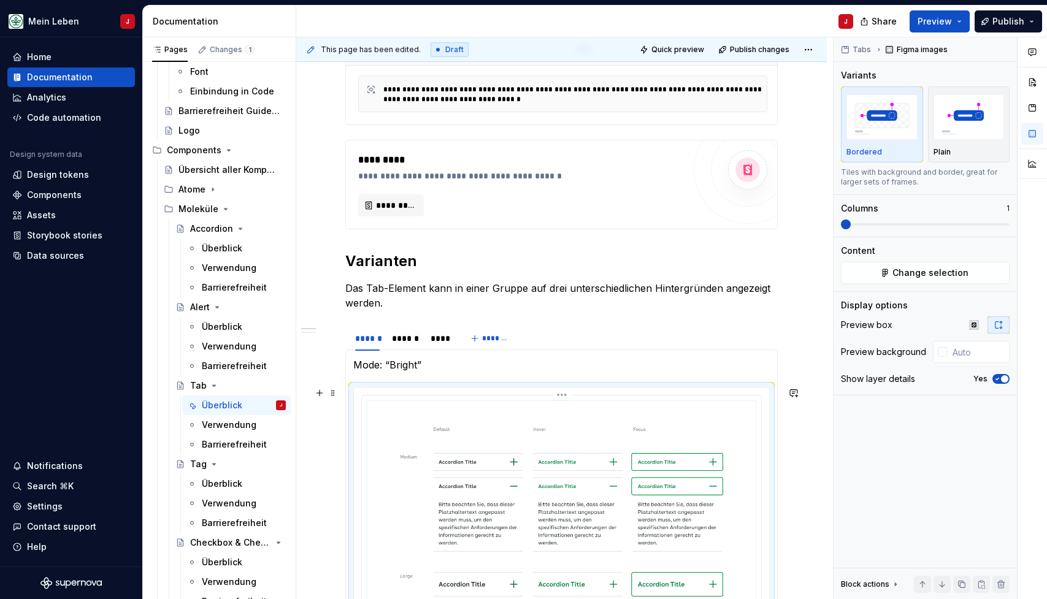
click at [421, 413] on img at bounding box center [562, 550] width 390 height 299
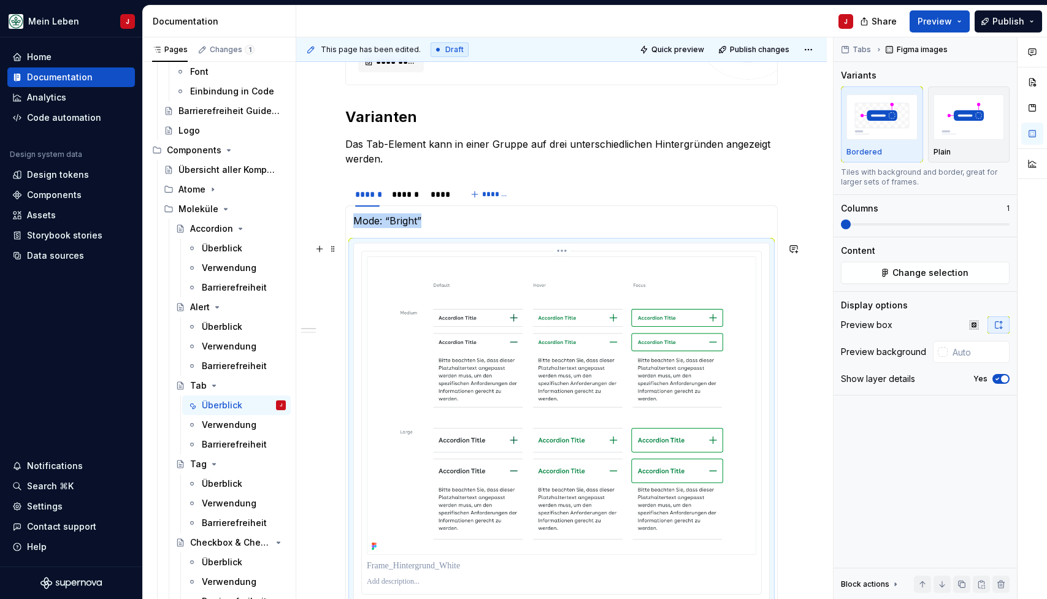
scroll to position [474, 0]
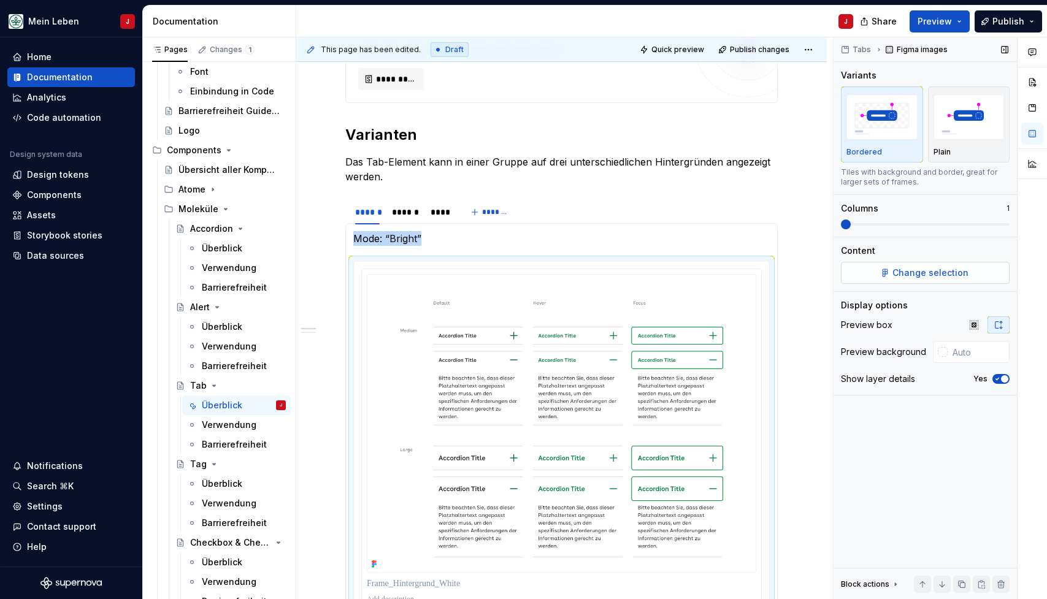
click at [911, 274] on span "Change selection" at bounding box center [931, 273] width 76 height 12
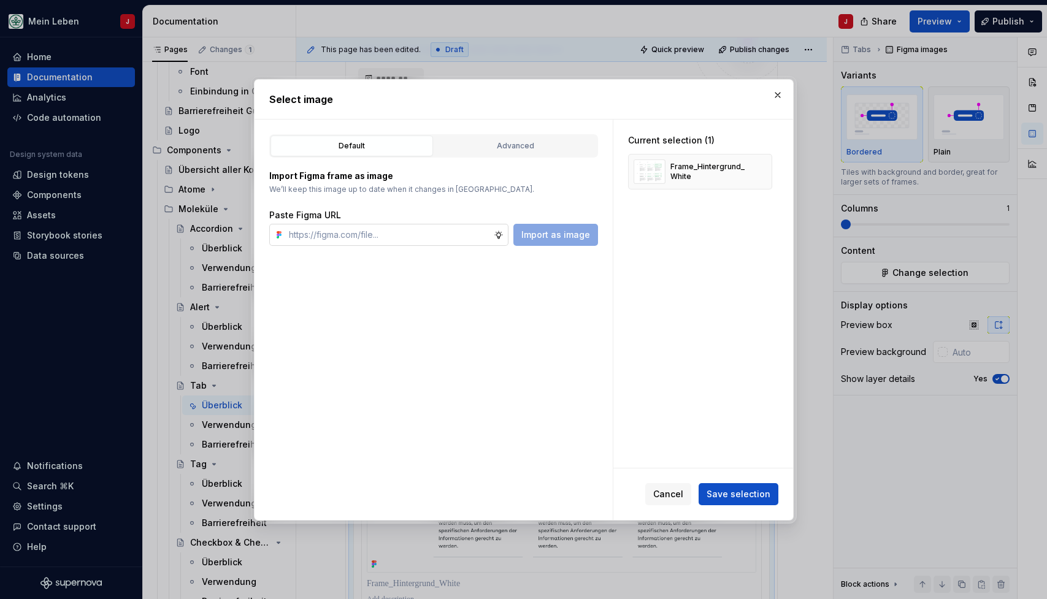
click at [393, 232] on input "text" at bounding box center [389, 235] width 210 height 22
type input "https://www.figma.com/design/h3quR2me0t8yxvd40CMizU/AOK-UI-Library-3.0.10--ades…"
click at [559, 238] on span "Import as image" at bounding box center [555, 235] width 69 height 12
type textarea "*"
